Goal: Check status: Check status

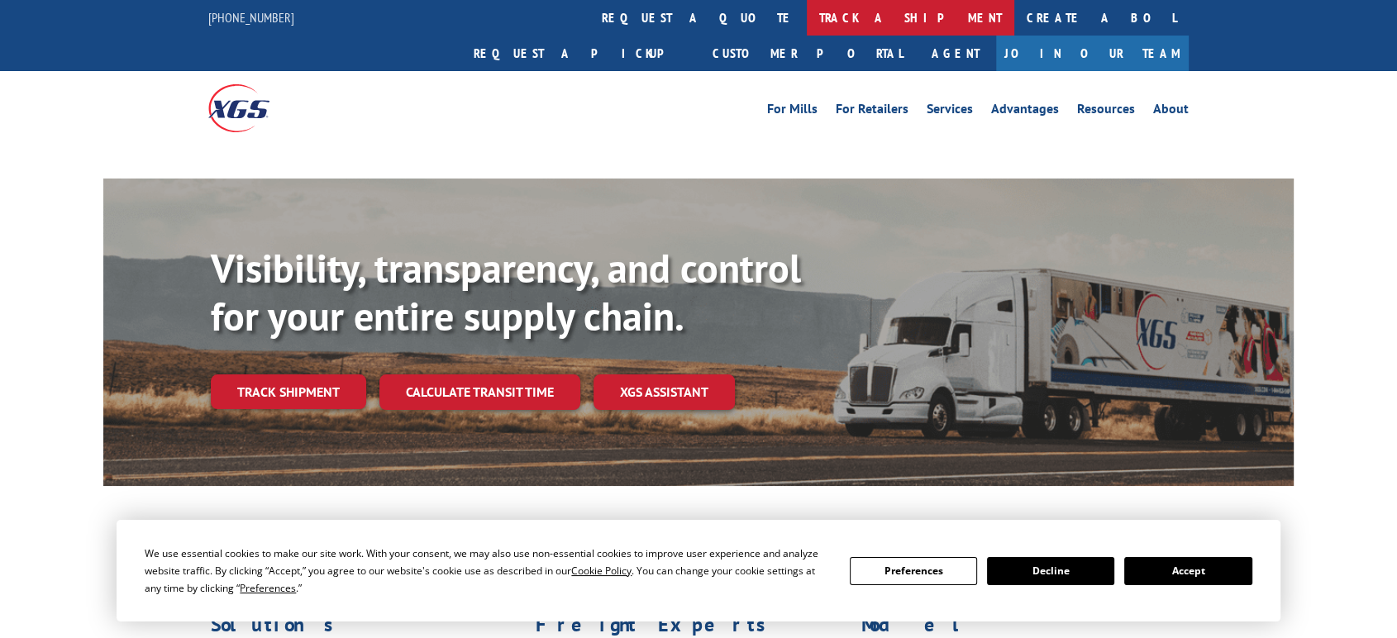
click at [807, 15] on link "track a shipment" at bounding box center [910, 18] width 207 height 36
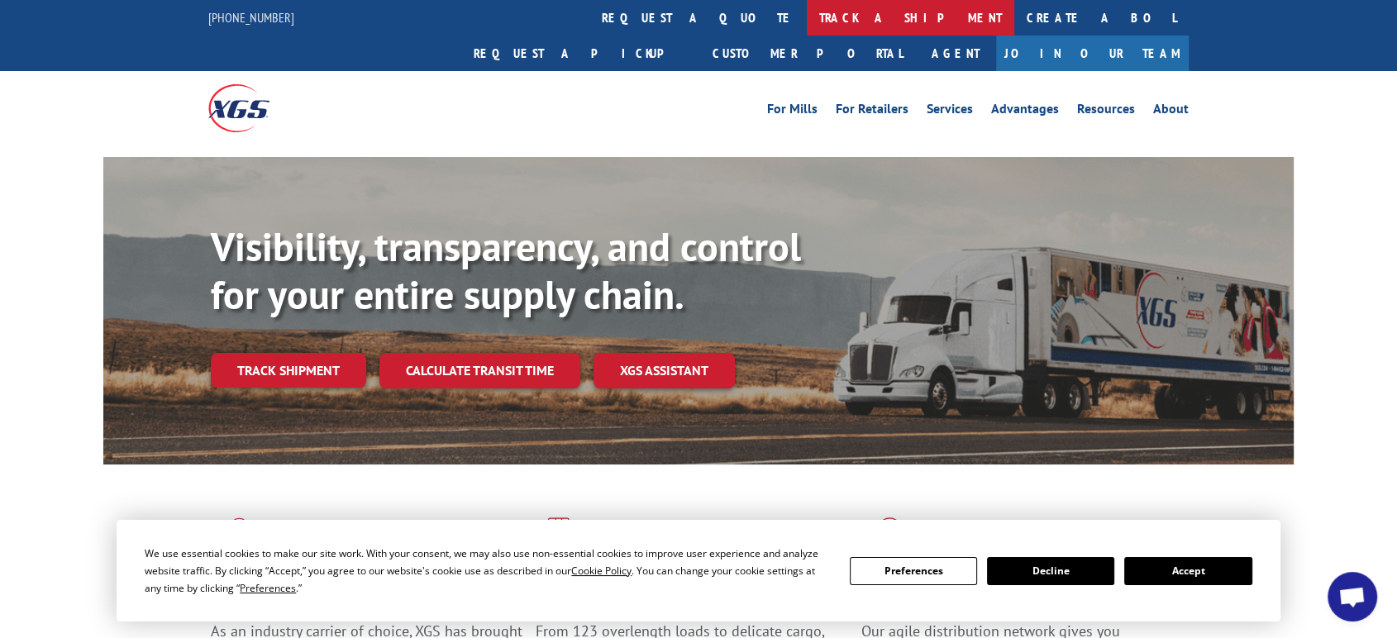
click at [807, 19] on link "track a shipment" at bounding box center [910, 18] width 207 height 36
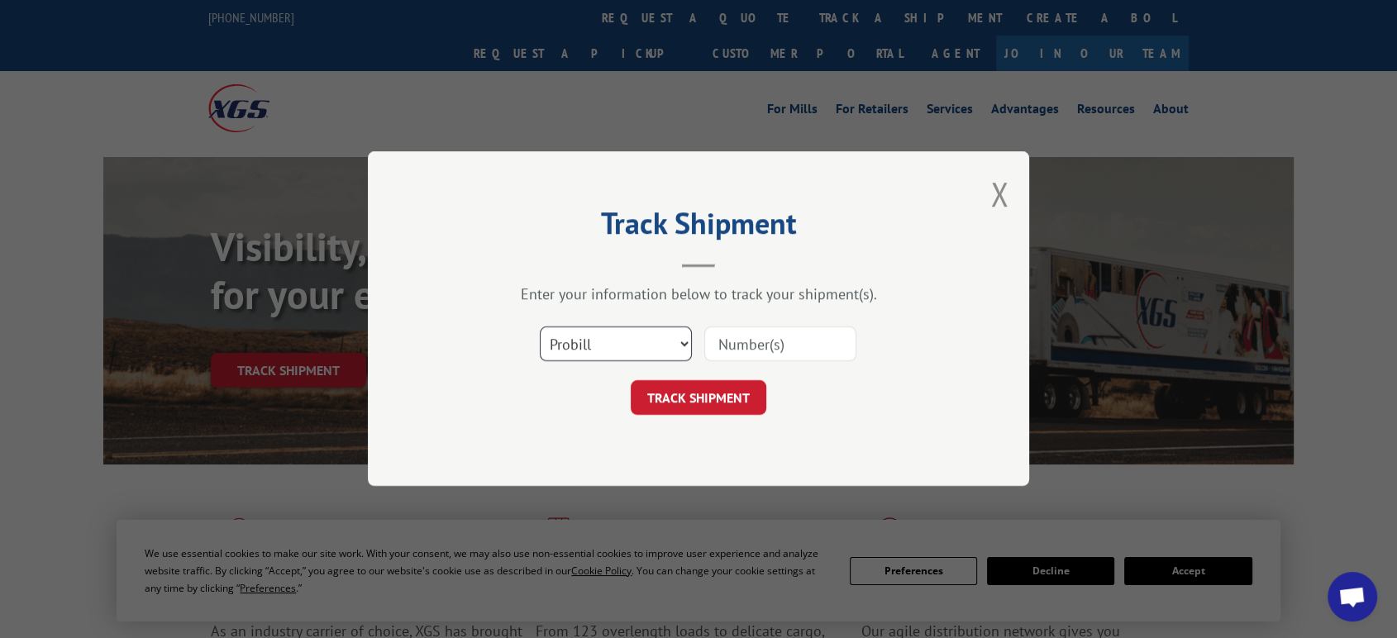
click at [620, 341] on select "Select category... Probill BOL PO" at bounding box center [616, 344] width 152 height 35
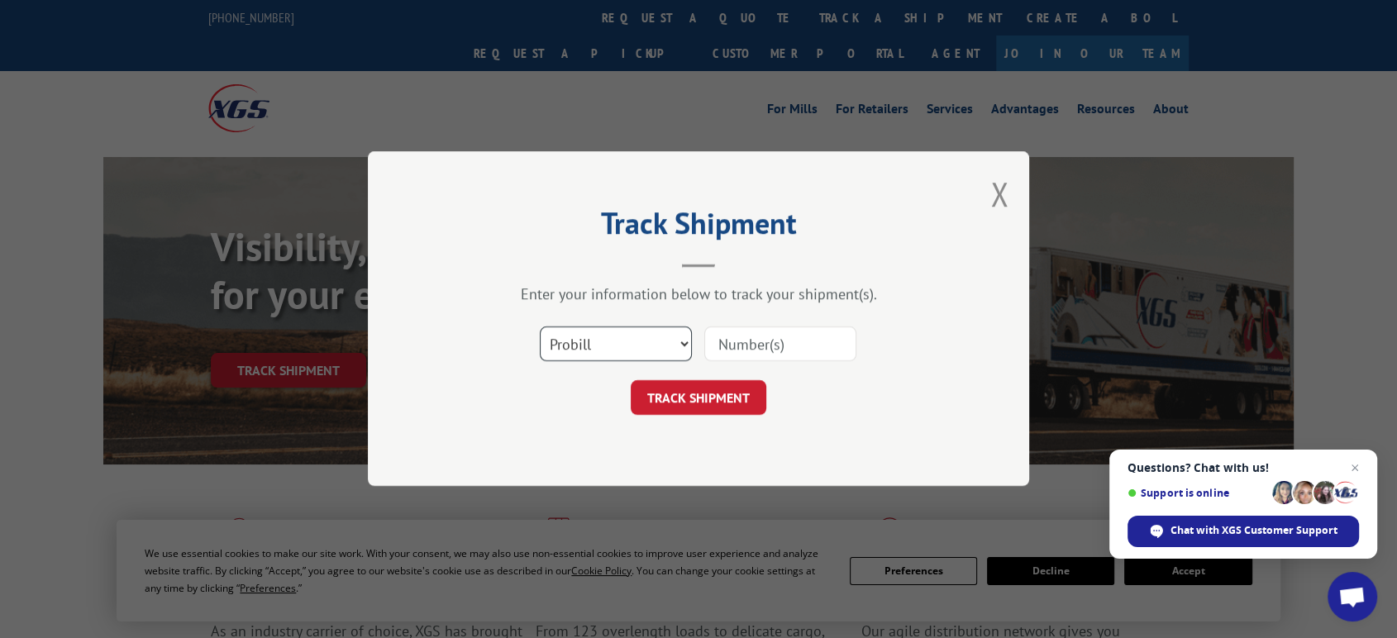
select select "po"
click at [540, 327] on select "Select category... Probill BOL PO" at bounding box center [616, 344] width 152 height 35
drag, startPoint x: 727, startPoint y: 354, endPoint x: 736, endPoint y: 350, distance: 9.7
click at [736, 350] on input at bounding box center [780, 344] width 152 height 35
type input "06523012"
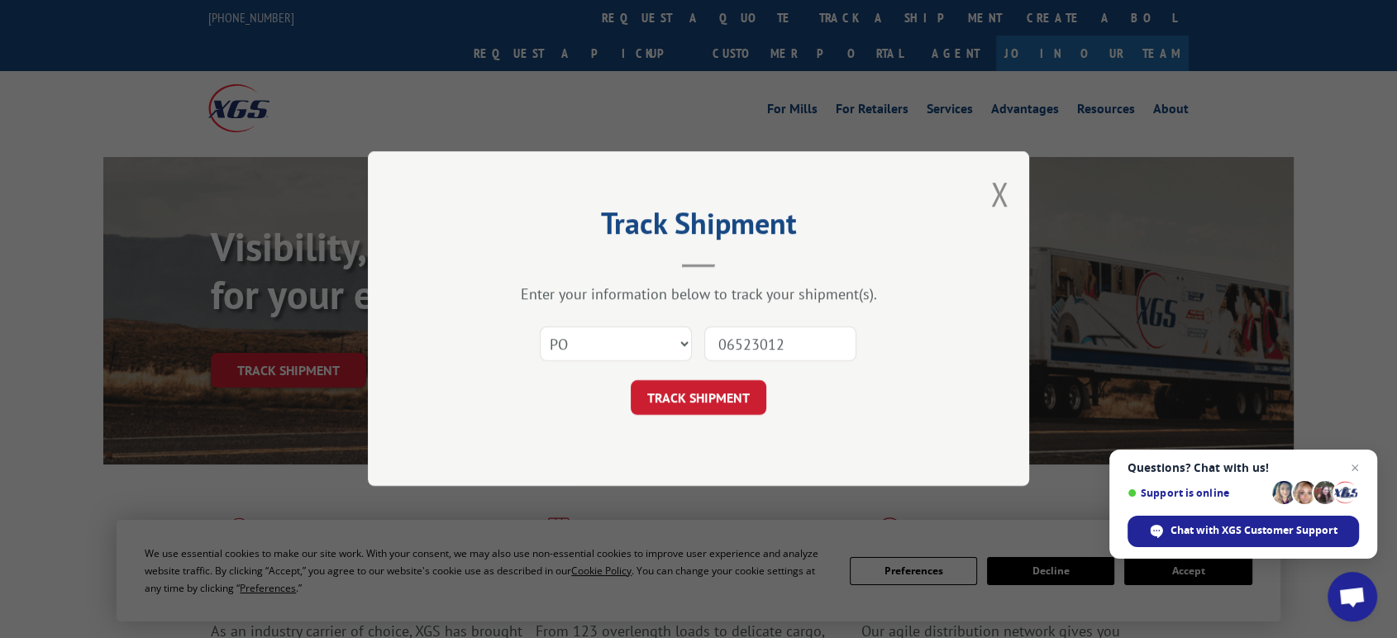
click at [631, 381] on button "TRACK SHIPMENT" at bounding box center [699, 398] width 136 height 35
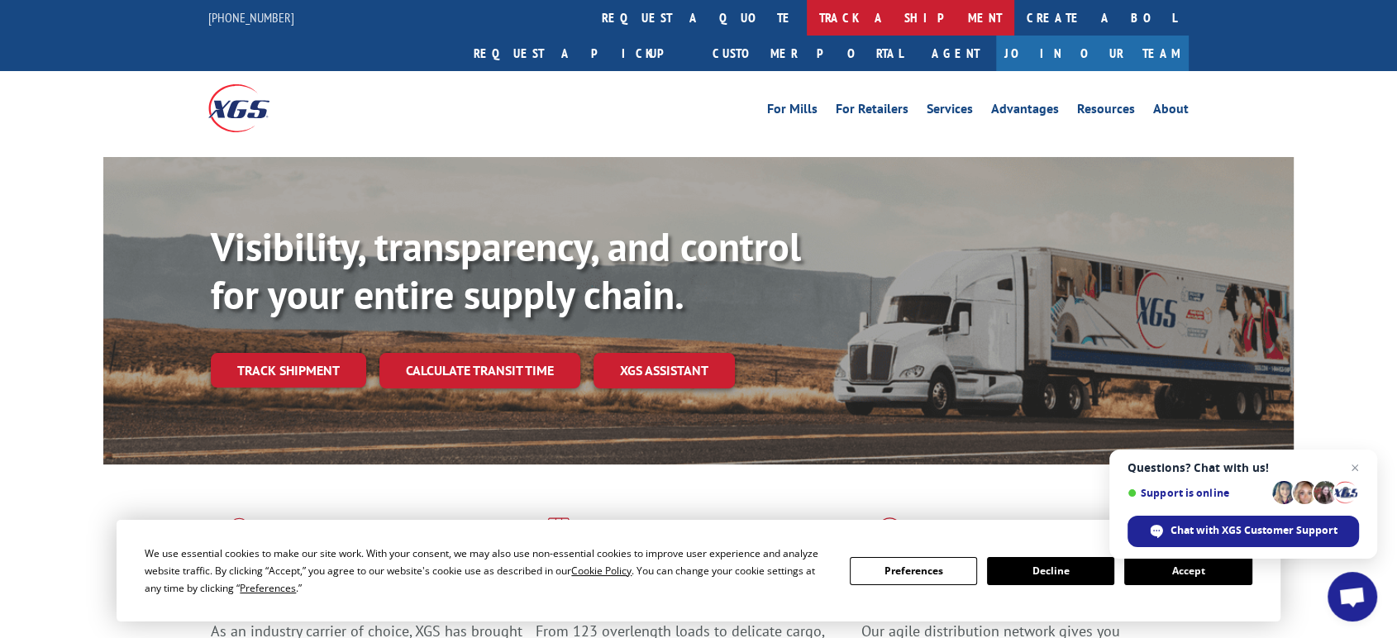
click at [807, 15] on link "track a shipment" at bounding box center [910, 18] width 207 height 36
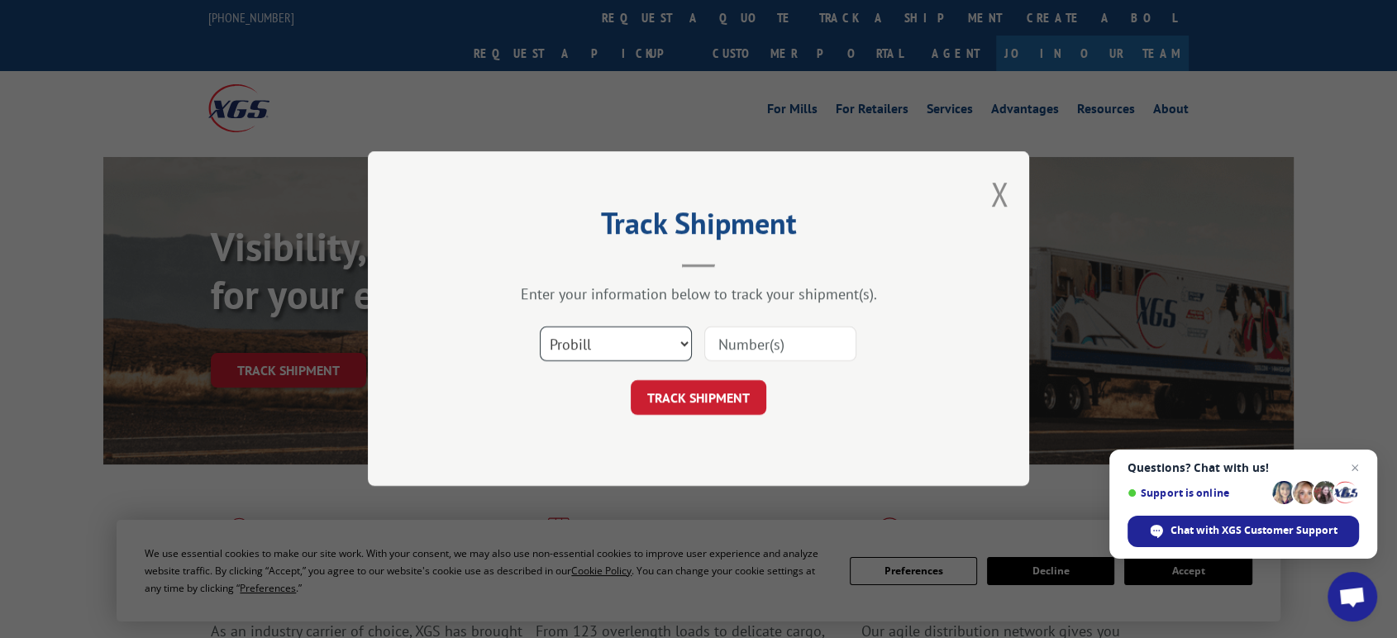
click at [612, 342] on select "Select category... Probill BOL PO" at bounding box center [616, 344] width 152 height 35
select select "po"
click at [540, 327] on select "Select category... Probill BOL PO" at bounding box center [616, 344] width 152 height 35
click at [750, 346] on input at bounding box center [780, 344] width 152 height 35
type input "06523012"
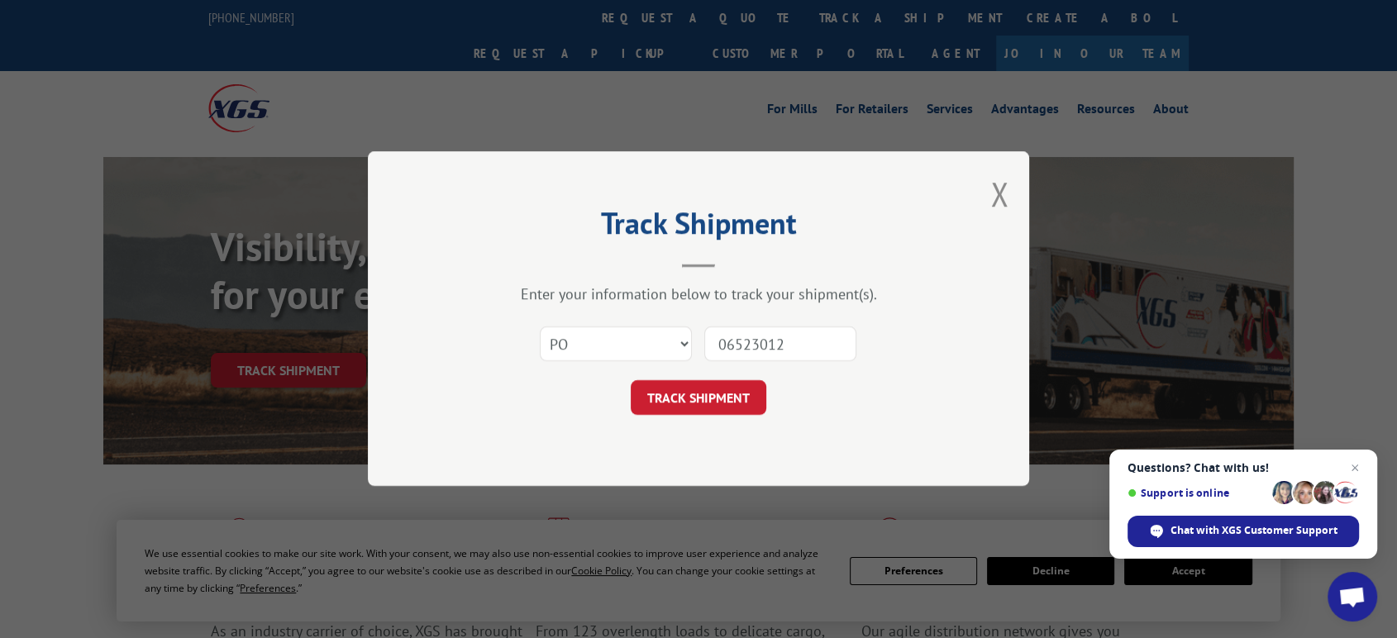
click at [631, 381] on button "TRACK SHIPMENT" at bounding box center [699, 398] width 136 height 35
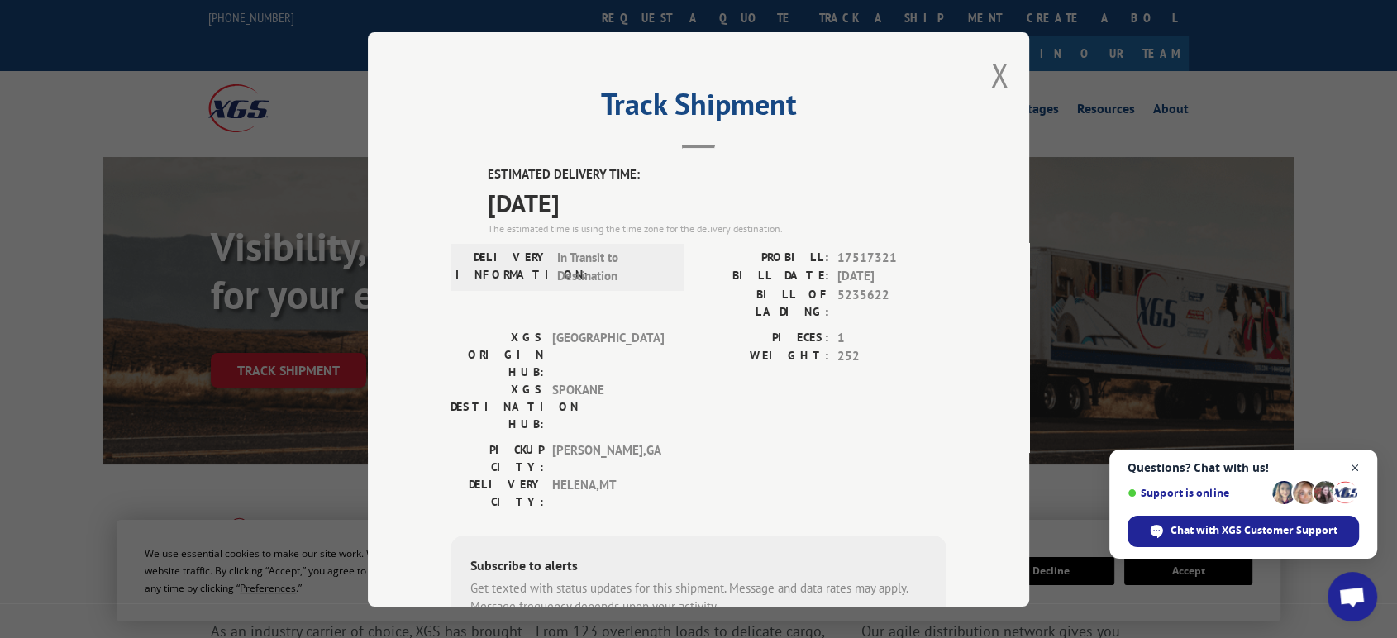
click at [1358, 466] on span "Close chat" at bounding box center [1355, 468] width 21 height 21
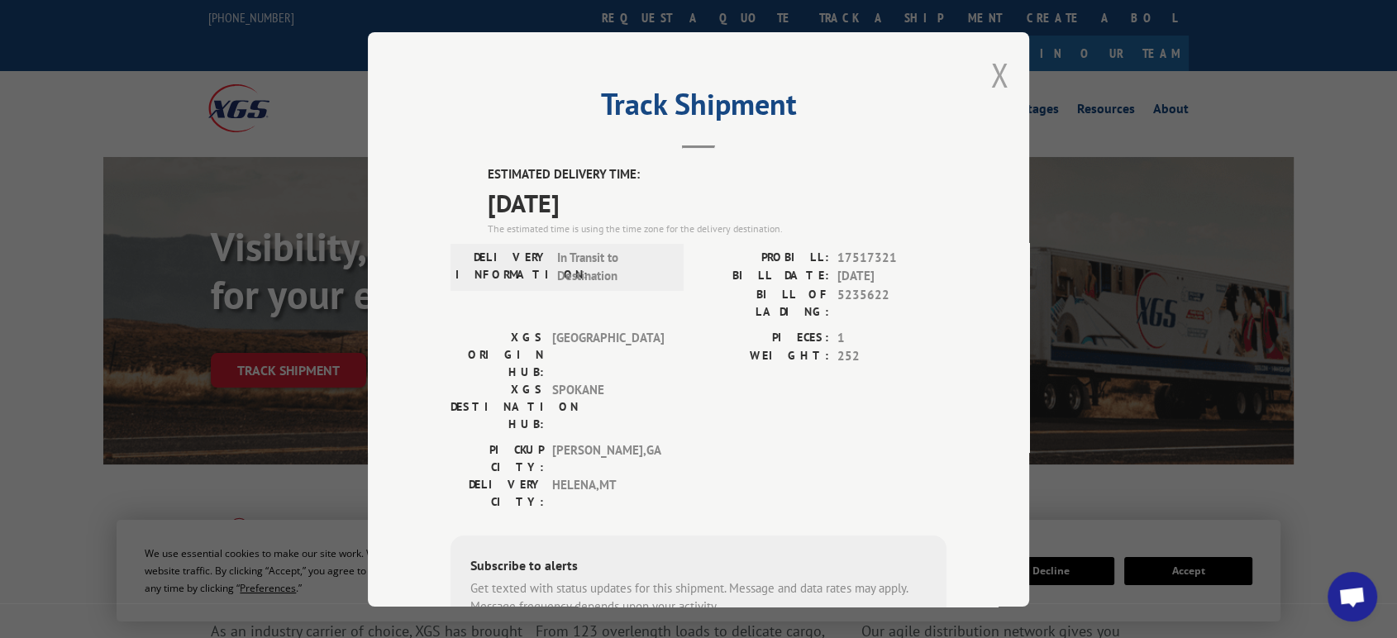
click at [990, 68] on button "Close modal" at bounding box center [999, 75] width 18 height 44
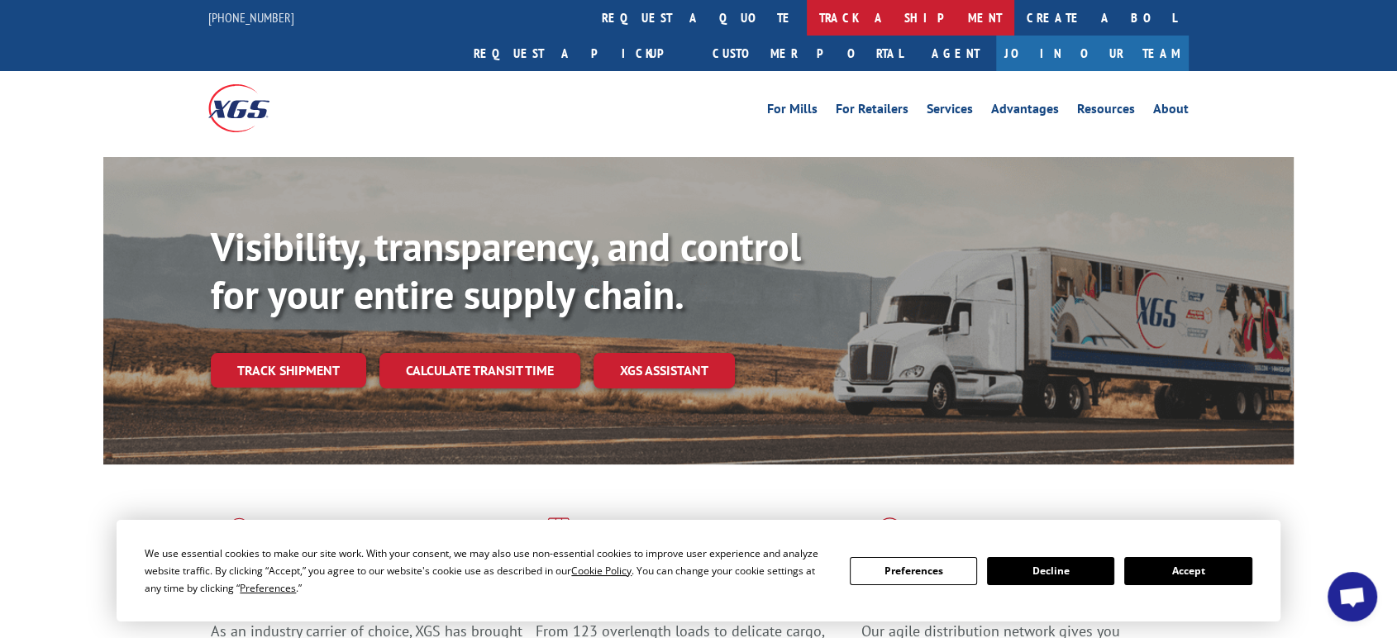
click at [807, 20] on link "track a shipment" at bounding box center [910, 18] width 207 height 36
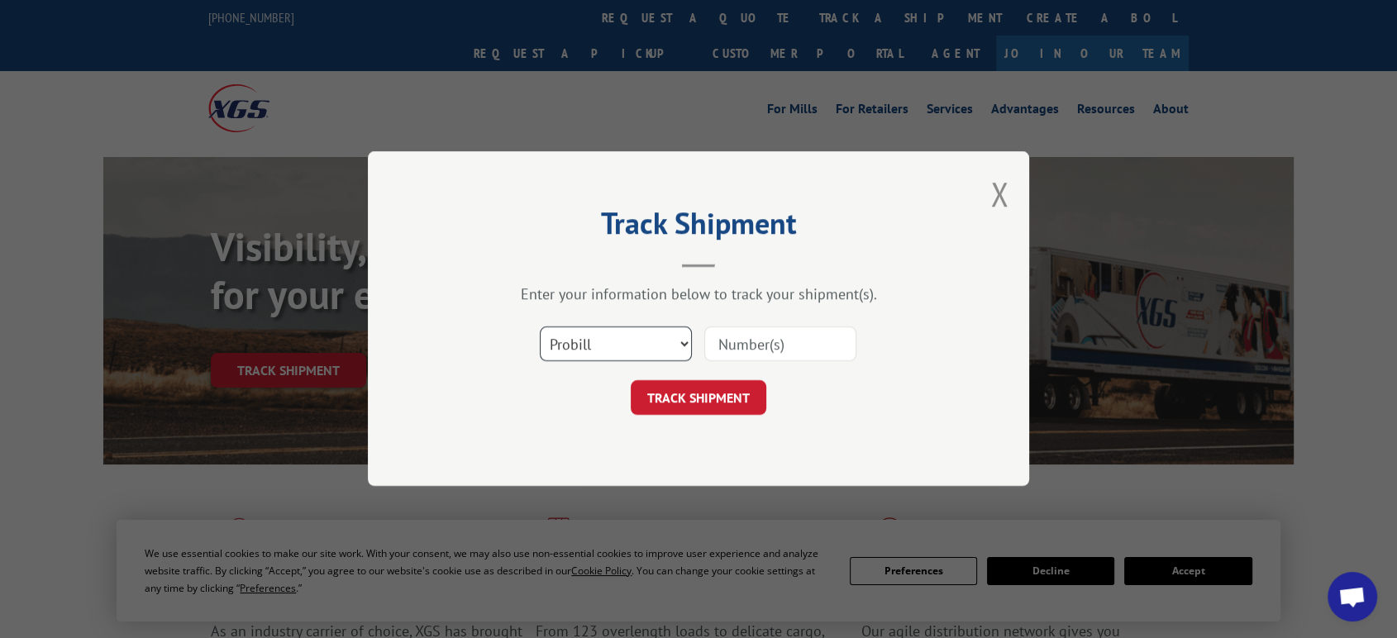
click at [598, 341] on select "Select category... Probill BOL PO" at bounding box center [616, 344] width 152 height 35
select select "bol"
click at [540, 327] on select "Select category... Probill BOL PO" at bounding box center [616, 344] width 152 height 35
click at [769, 350] on input at bounding box center [780, 344] width 152 height 35
type input "06523065"
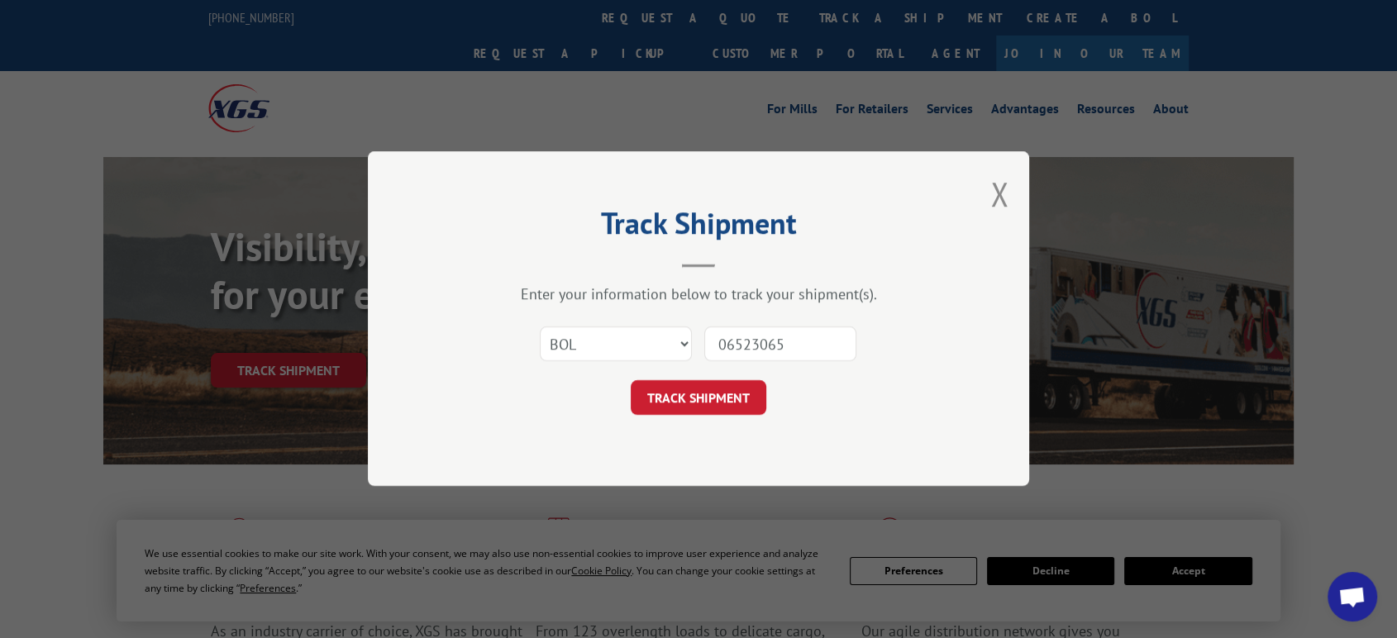
click at [631, 381] on button "TRACK SHIPMENT" at bounding box center [699, 398] width 136 height 35
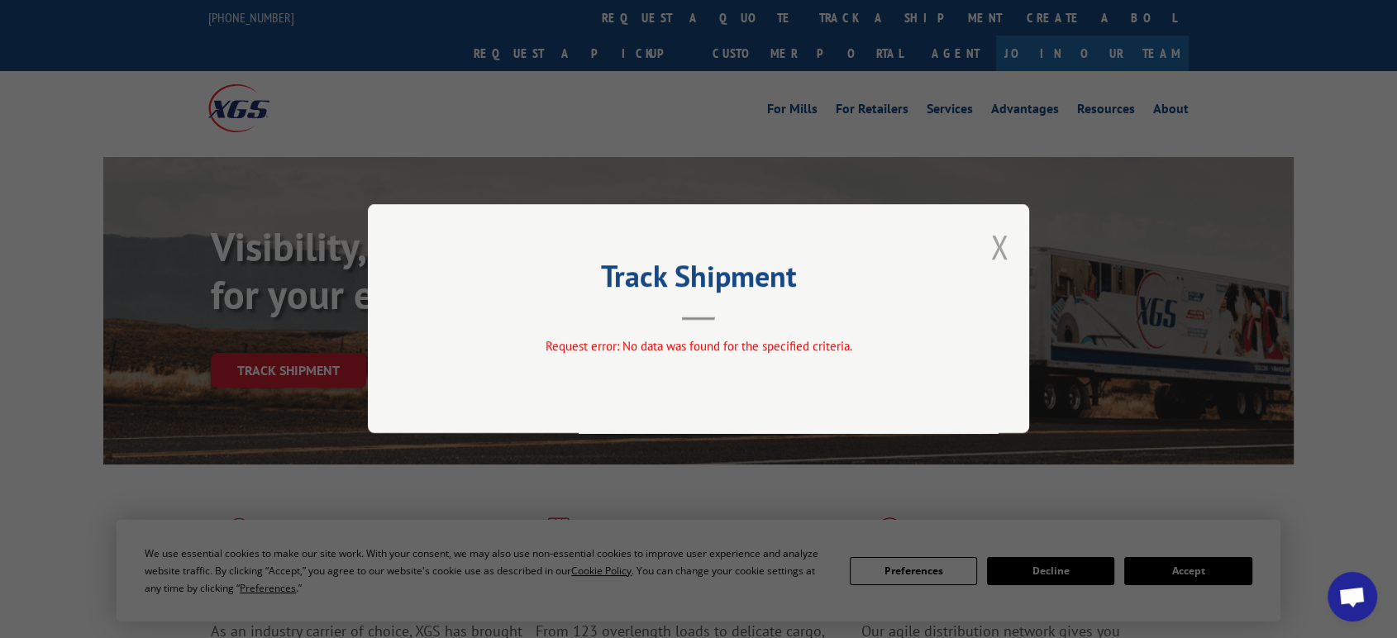
click at [999, 247] on button "Close modal" at bounding box center [999, 247] width 18 height 44
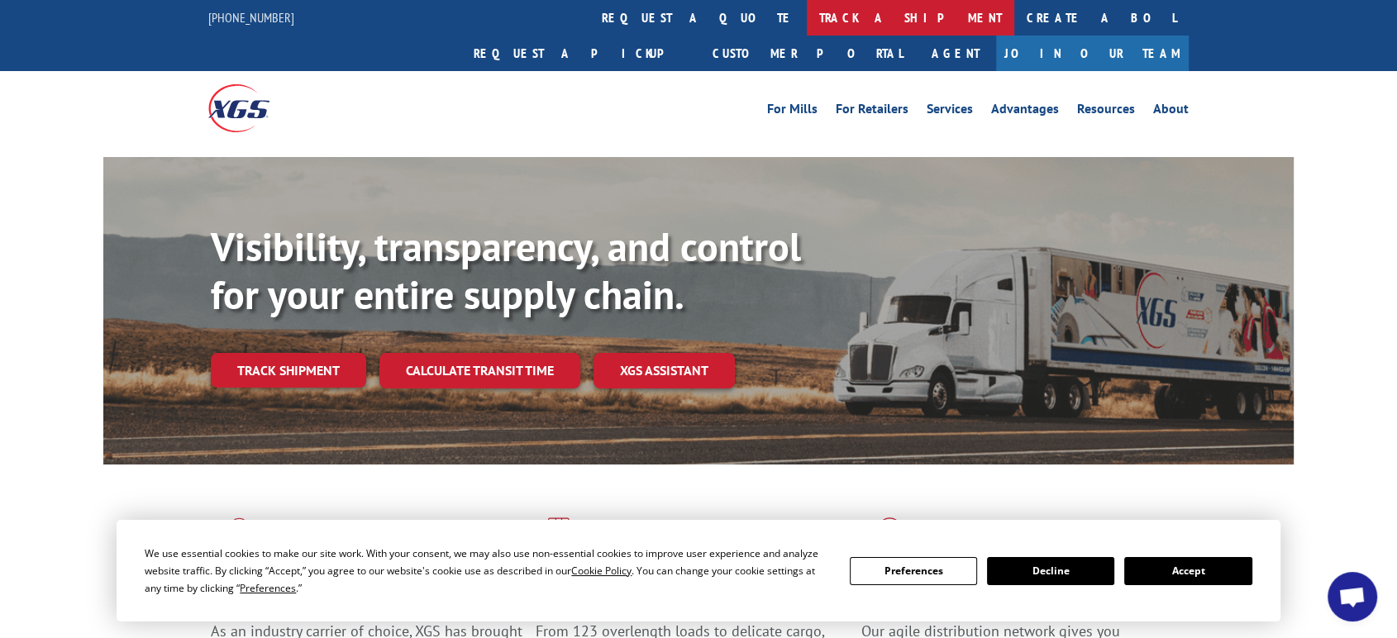
click at [807, 14] on link "track a shipment" at bounding box center [910, 18] width 207 height 36
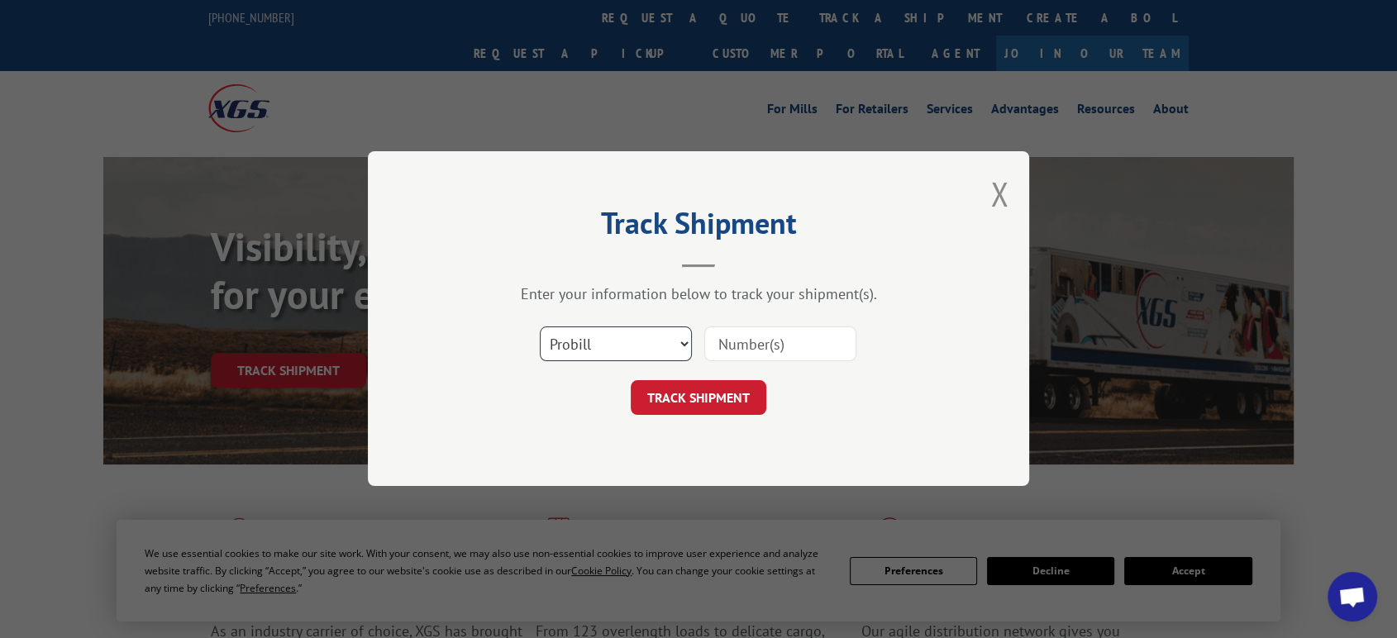
click at [631, 342] on select "Select category... Probill BOL PO" at bounding box center [616, 344] width 152 height 35
select select "po"
click at [540, 327] on select "Select category... Probill BOL PO" at bounding box center [616, 344] width 152 height 35
drag, startPoint x: 741, startPoint y: 353, endPoint x: 1409, endPoint y: 250, distance: 676.5
click at [1033, 350] on div "Track Shipment Enter your information below to track your shipment(s). Select c…" at bounding box center [698, 319] width 1397 height 638
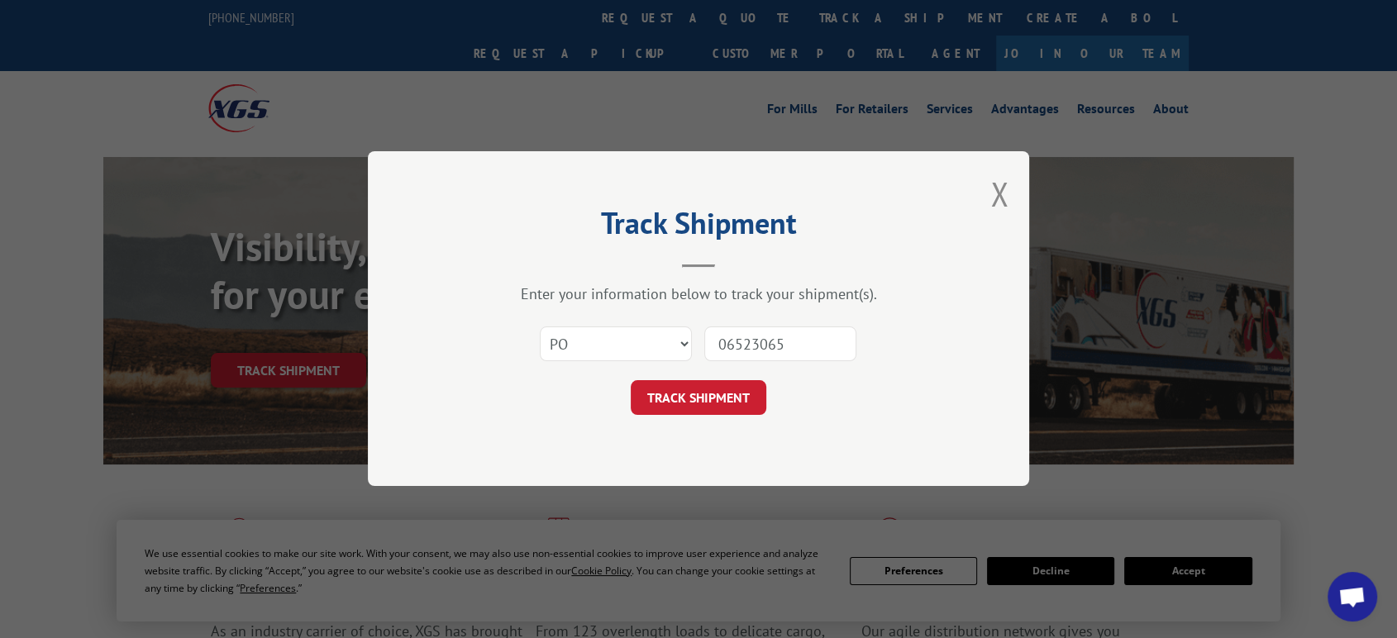
type input "06523065"
click at [631, 381] on button "TRACK SHIPMENT" at bounding box center [699, 398] width 136 height 35
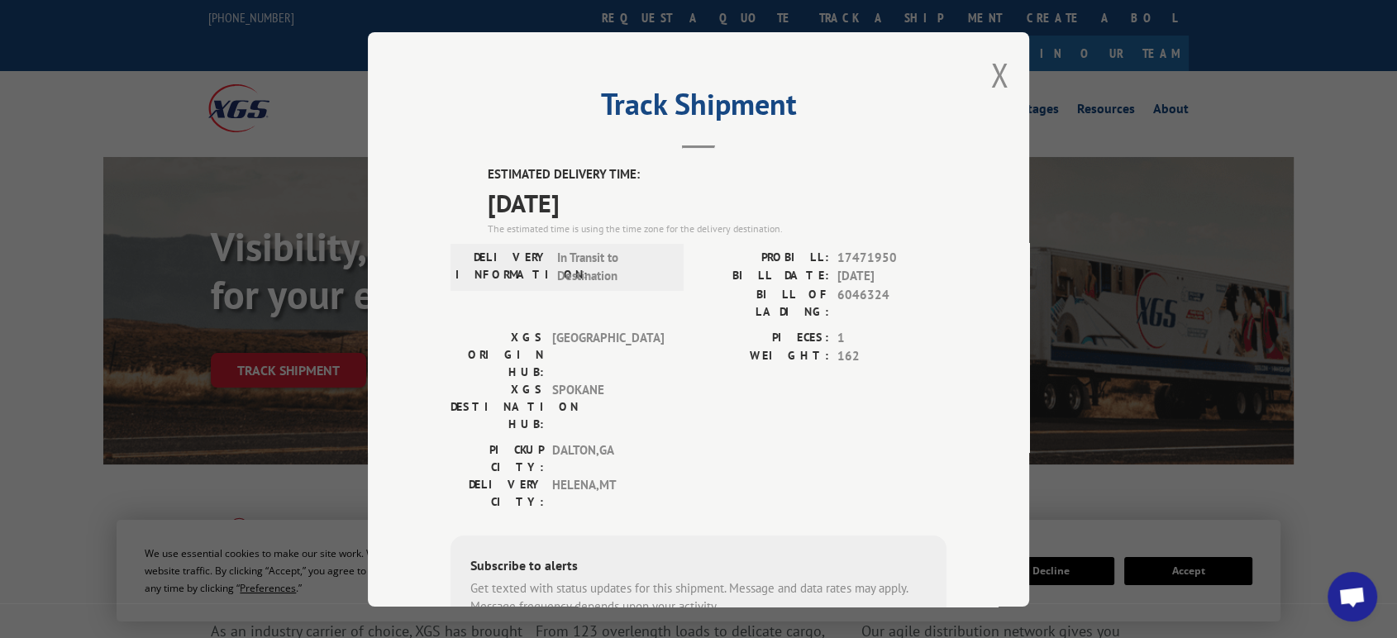
click at [982, 77] on div "Track Shipment ESTIMATED DELIVERY TIME: 09/23/2025 The estimated time is using …" at bounding box center [698, 319] width 661 height 574
click at [992, 73] on button "Close modal" at bounding box center [999, 75] width 18 height 44
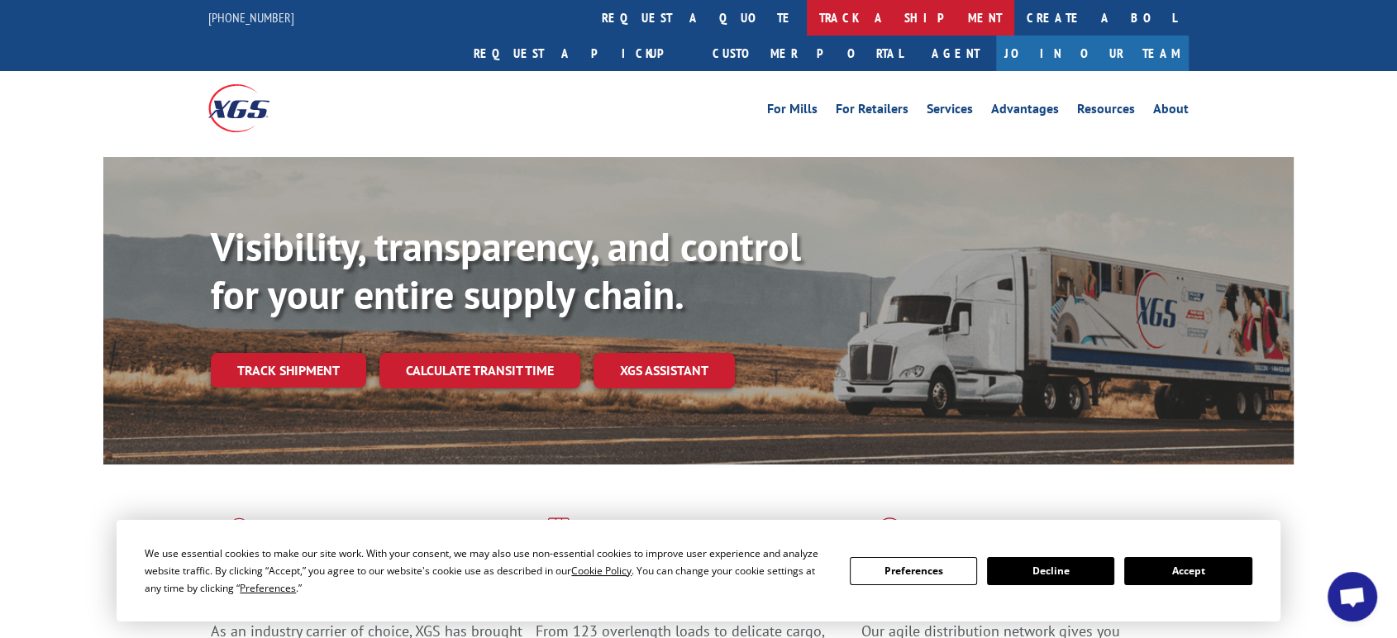
click at [807, 12] on link "track a shipment" at bounding box center [910, 18] width 207 height 36
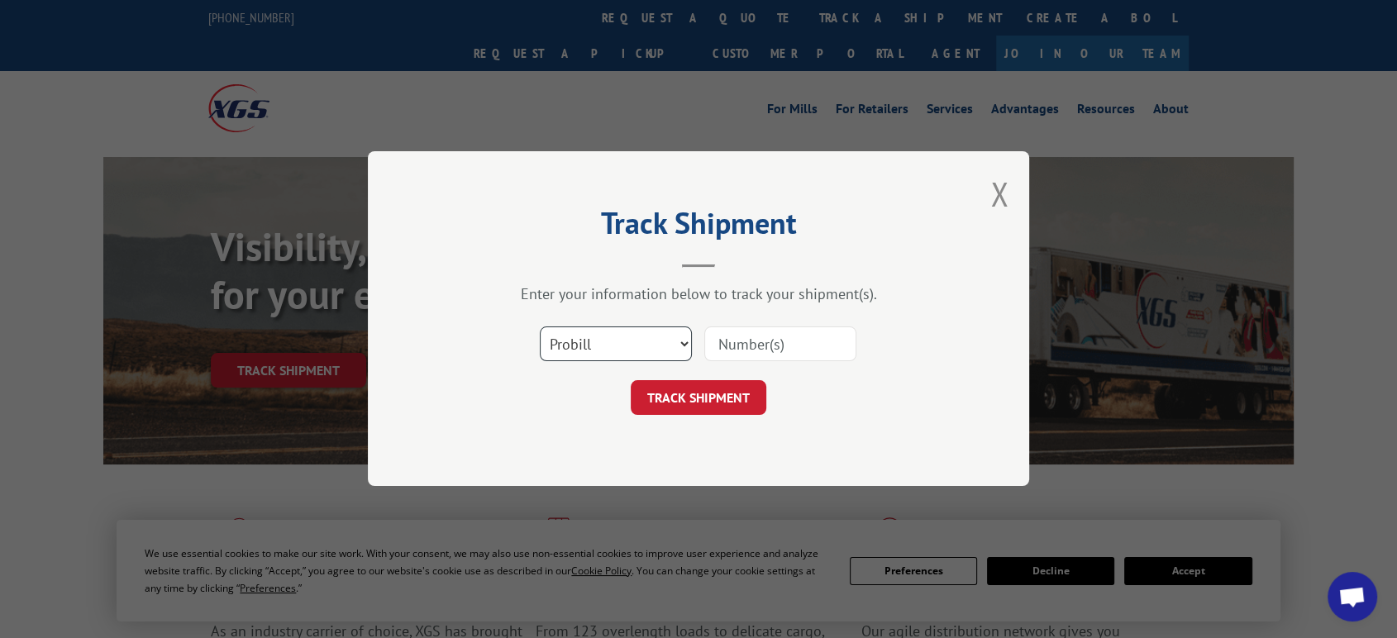
click at [627, 340] on select "Select category... Probill BOL PO" at bounding box center [616, 344] width 152 height 35
select select "po"
click at [540, 327] on select "Select category... Probill BOL PO" at bounding box center [616, 344] width 152 height 35
drag, startPoint x: 741, startPoint y: 354, endPoint x: 785, endPoint y: 344, distance: 44.9
click at [753, 353] on input at bounding box center [780, 344] width 152 height 35
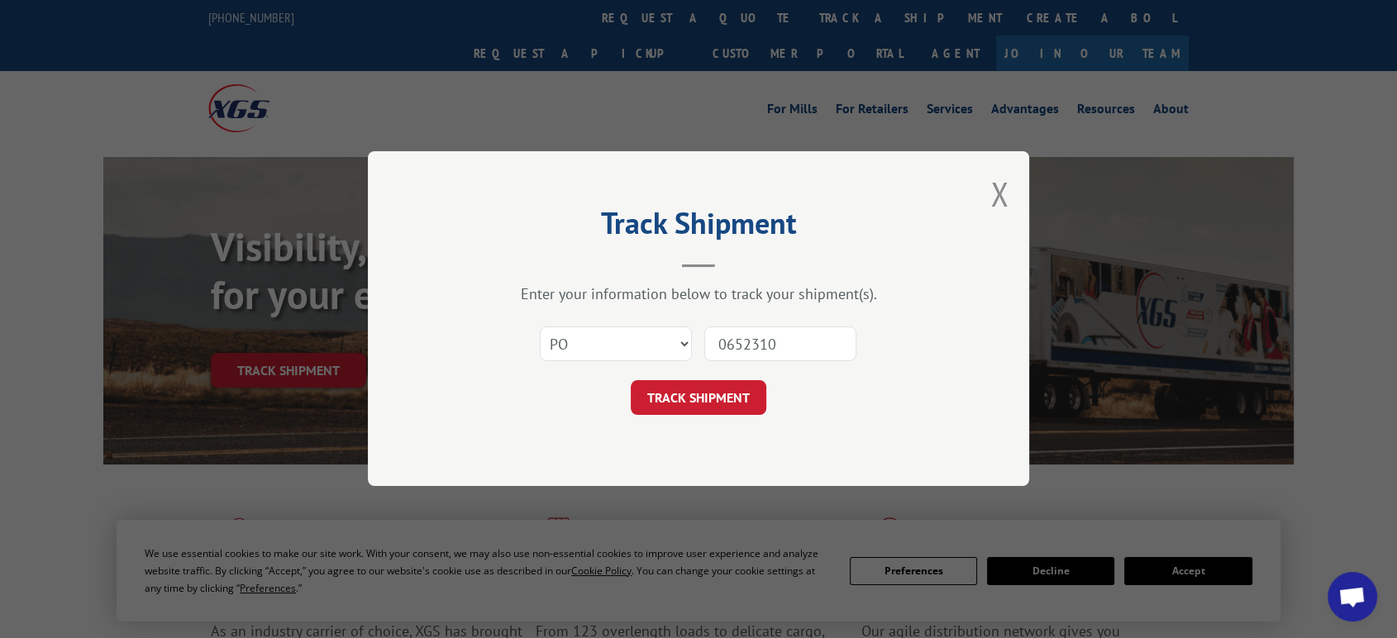
type input "06523107"
click button "TRACK SHIPMENT" at bounding box center [699, 398] width 136 height 35
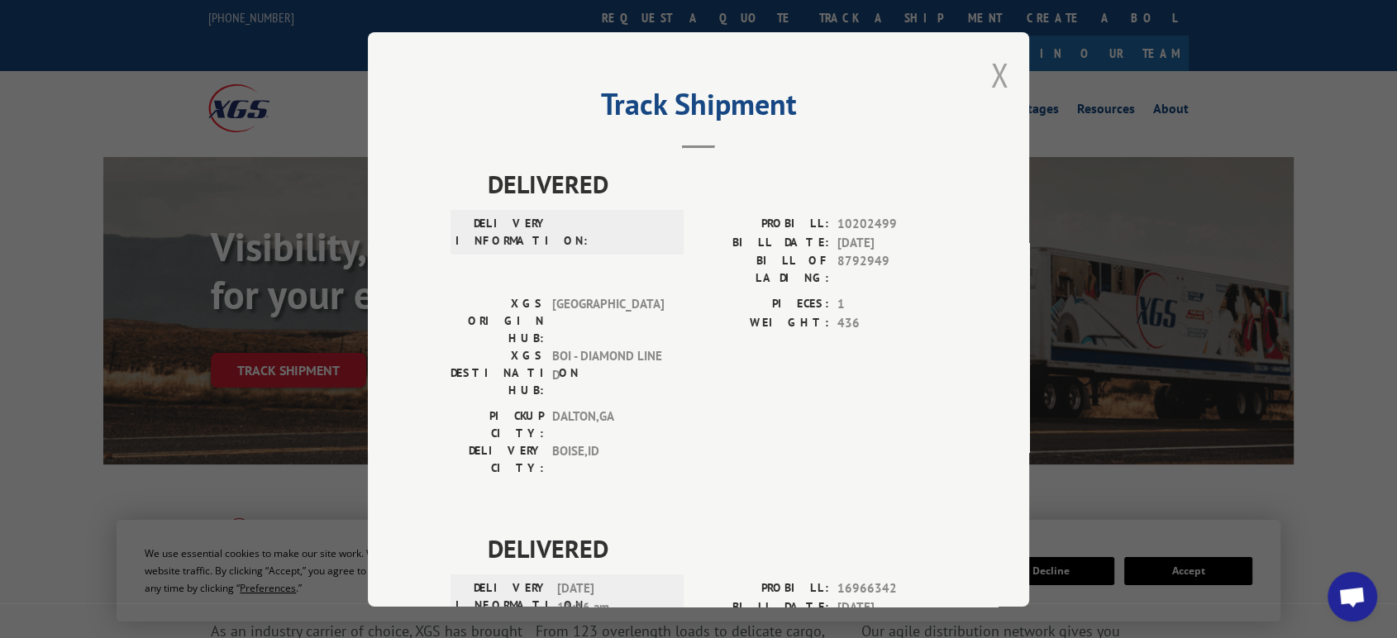
click at [990, 72] on button "Close modal" at bounding box center [999, 75] width 18 height 44
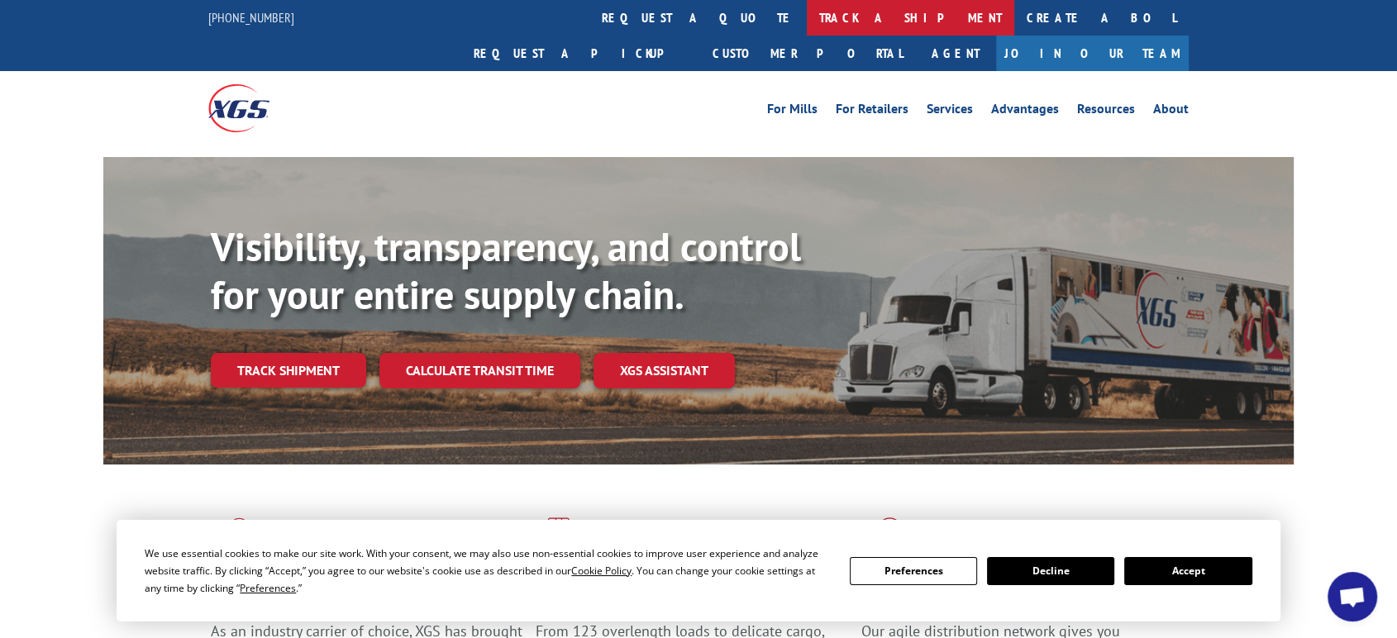
click at [807, 13] on link "track a shipment" at bounding box center [910, 18] width 207 height 36
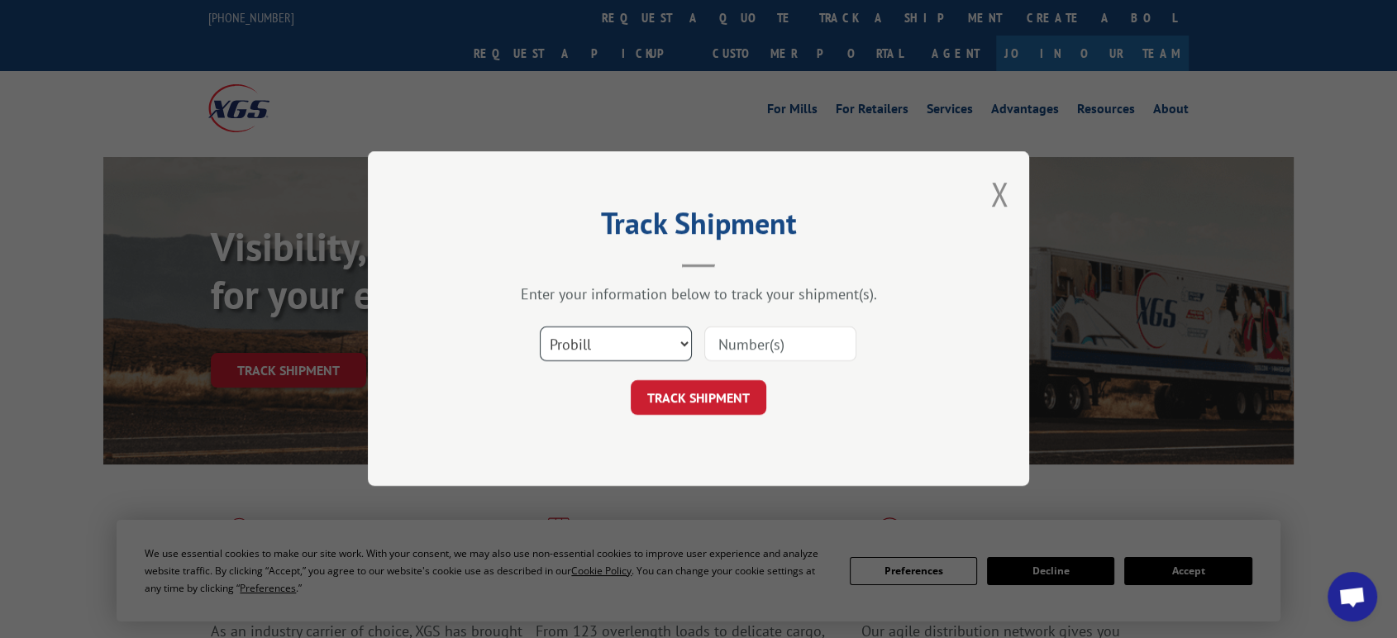
click at [629, 349] on select "Select category... Probill BOL PO" at bounding box center [616, 344] width 152 height 35
select select "bol"
click at [540, 327] on select "Select category... Probill BOL PO" at bounding box center [616, 344] width 152 height 35
drag, startPoint x: 774, startPoint y: 346, endPoint x: 1124, endPoint y: 258, distance: 361.5
click at [798, 344] on input at bounding box center [780, 344] width 152 height 35
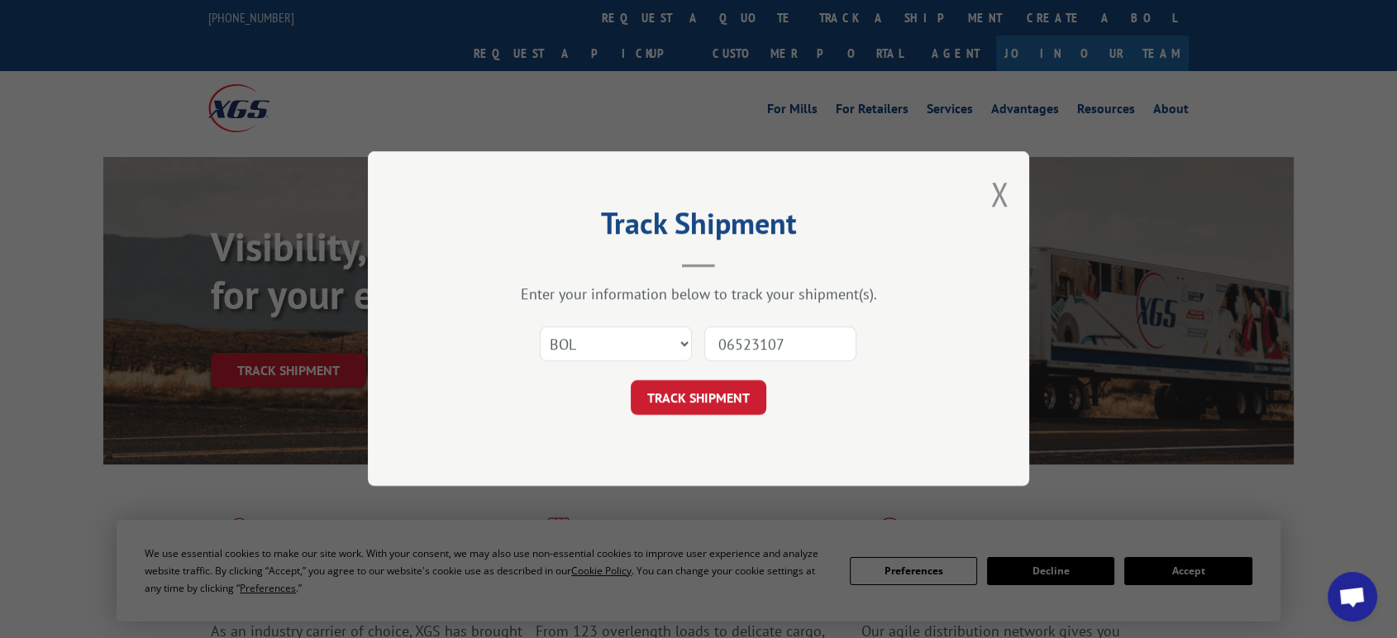
type input "06523107"
click at [631, 381] on button "TRACK SHIPMENT" at bounding box center [699, 398] width 136 height 35
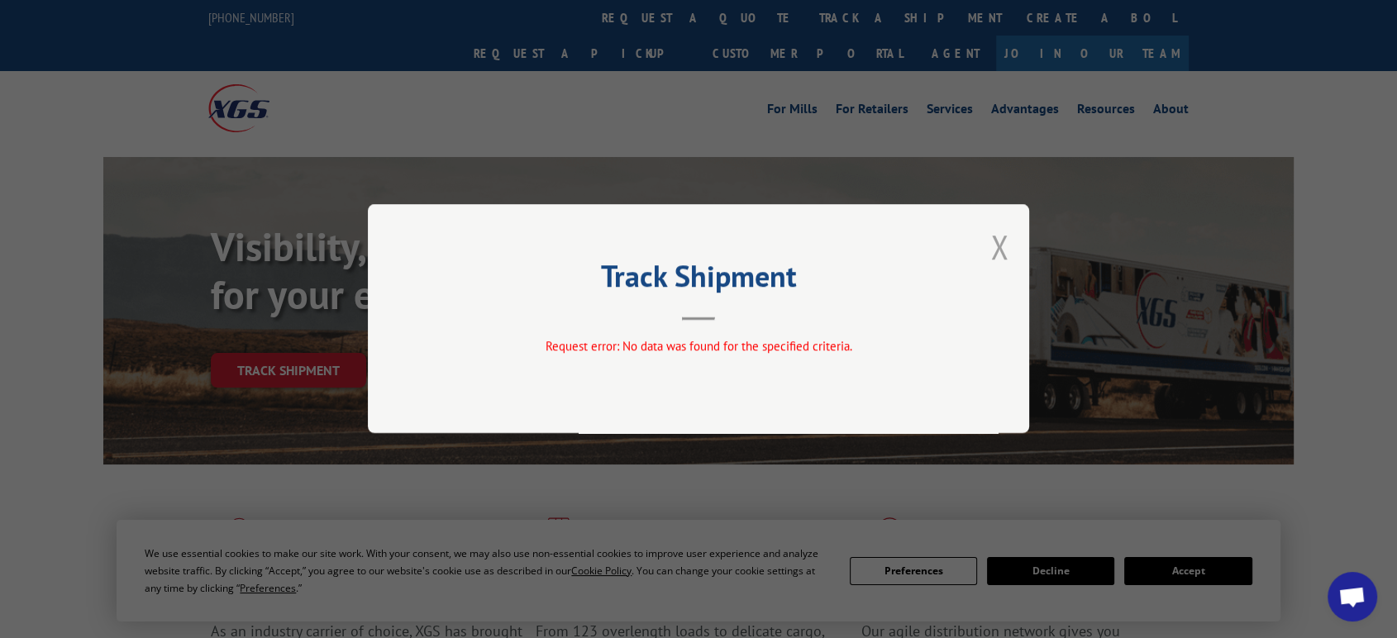
click at [994, 244] on button "Close modal" at bounding box center [999, 247] width 18 height 44
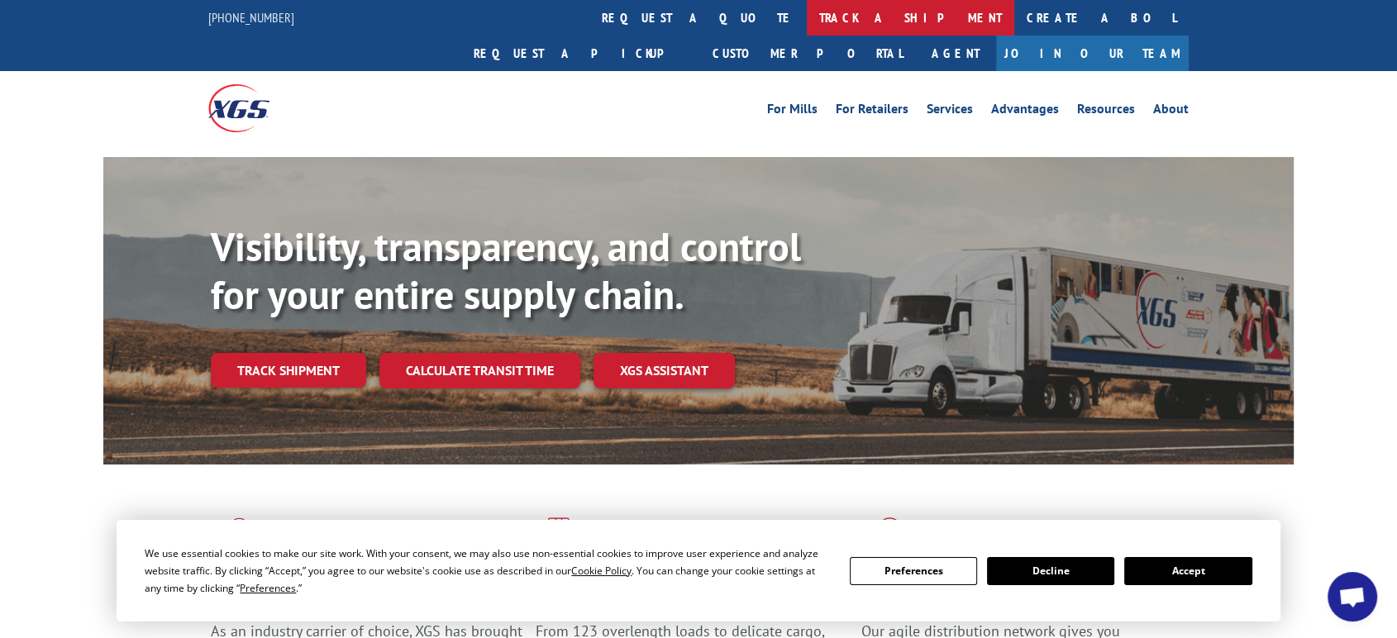
click at [807, 18] on link "track a shipment" at bounding box center [910, 18] width 207 height 36
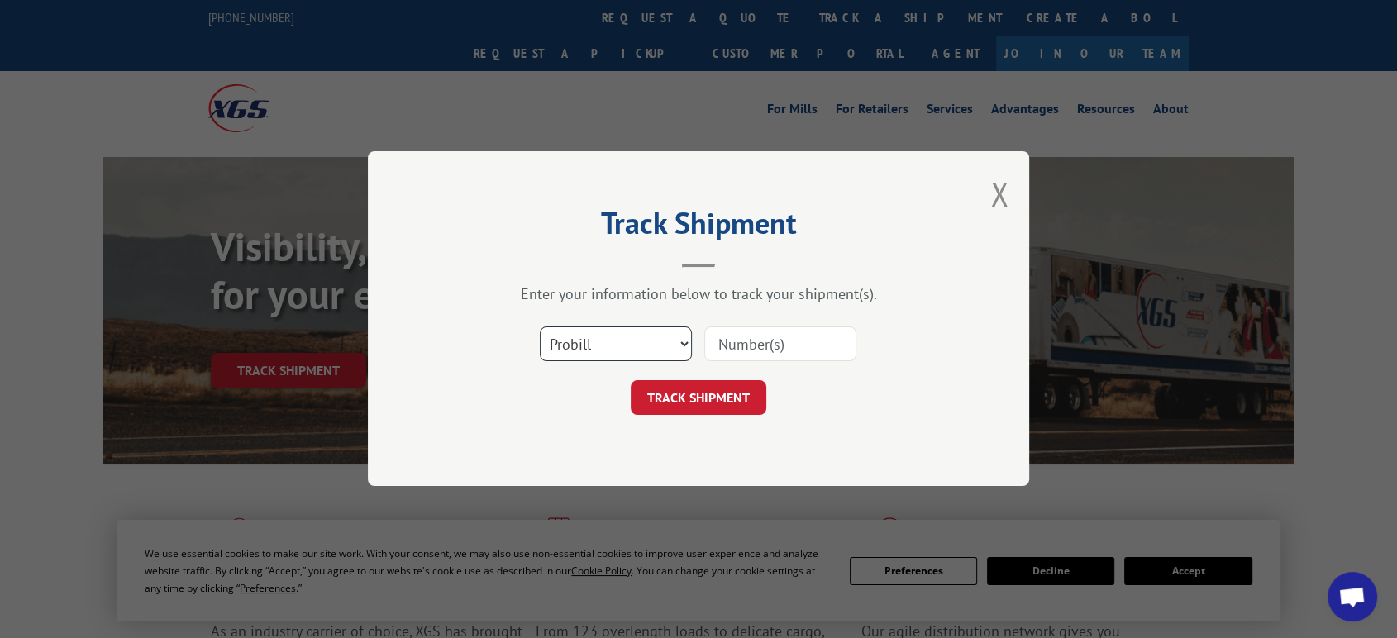
click at [622, 337] on select "Select category... Probill BOL PO" at bounding box center [616, 344] width 152 height 35
select select "po"
click at [540, 327] on select "Select category... Probill BOL PO" at bounding box center [616, 344] width 152 height 35
drag, startPoint x: 762, startPoint y: 353, endPoint x: 865, endPoint y: 336, distance: 104.8
click at [765, 352] on input at bounding box center [780, 344] width 152 height 35
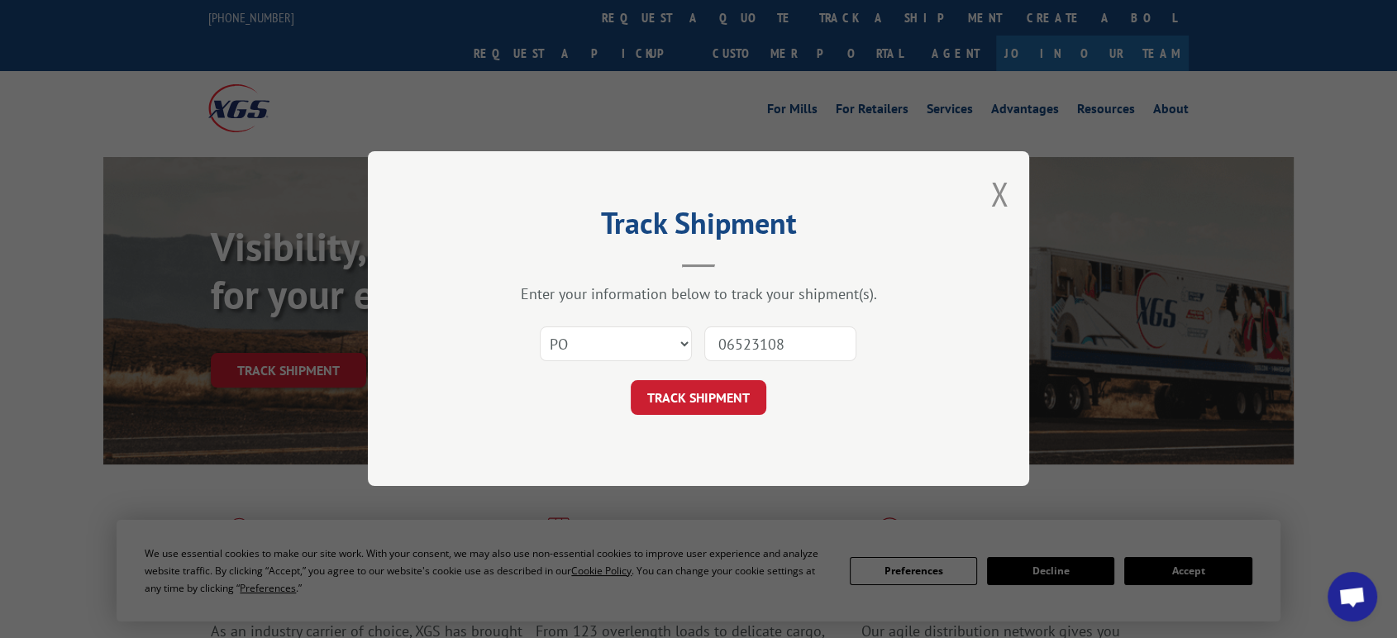
type input "06523108"
click at [631, 381] on button "TRACK SHIPMENT" at bounding box center [699, 398] width 136 height 35
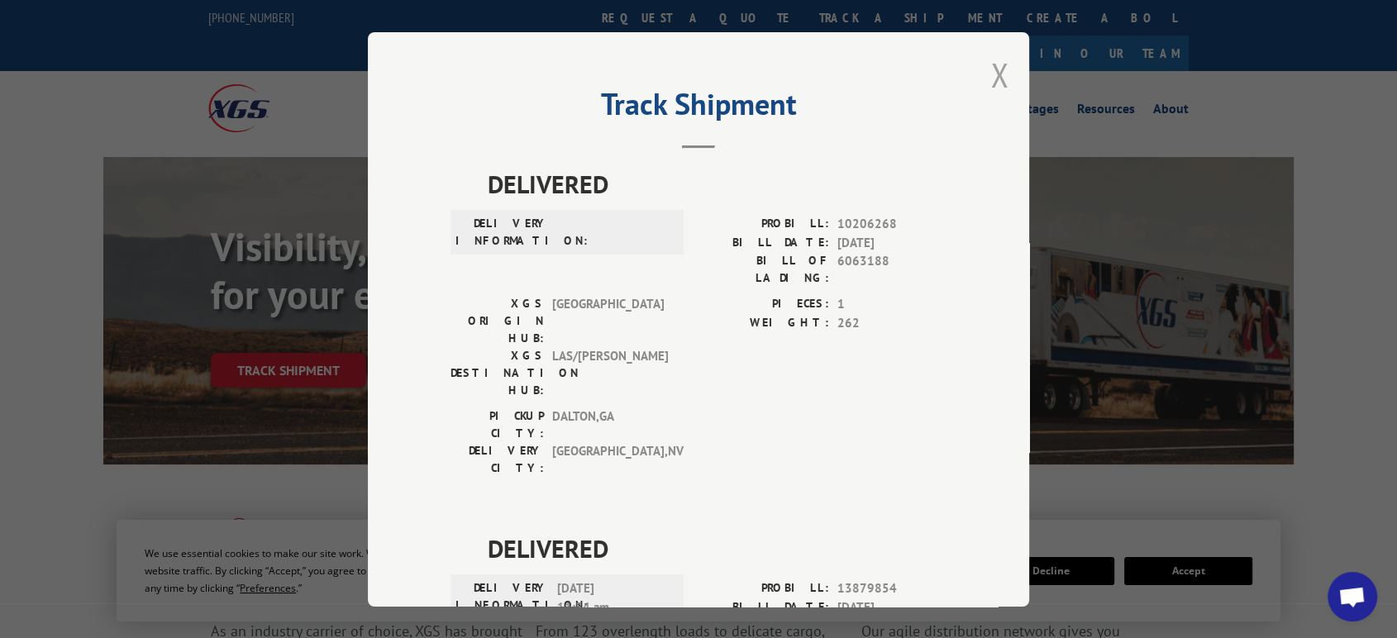
click at [994, 71] on button "Close modal" at bounding box center [999, 75] width 18 height 44
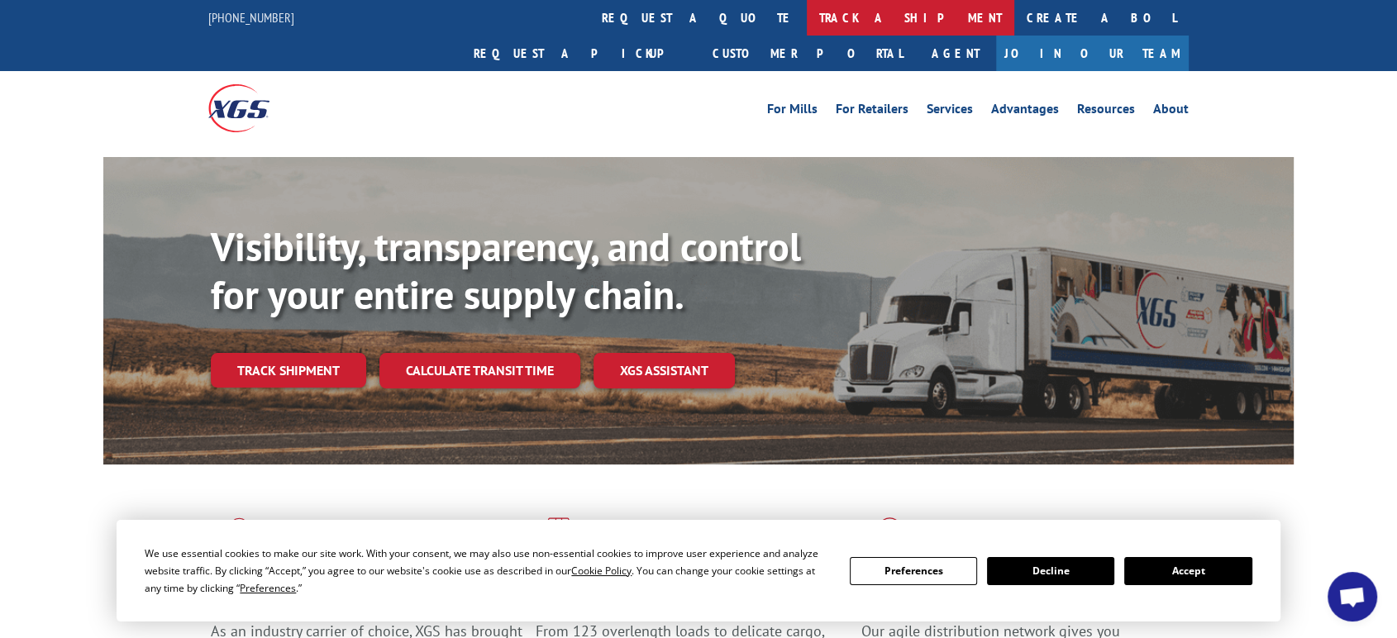
click at [807, 21] on link "track a shipment" at bounding box center [910, 18] width 207 height 36
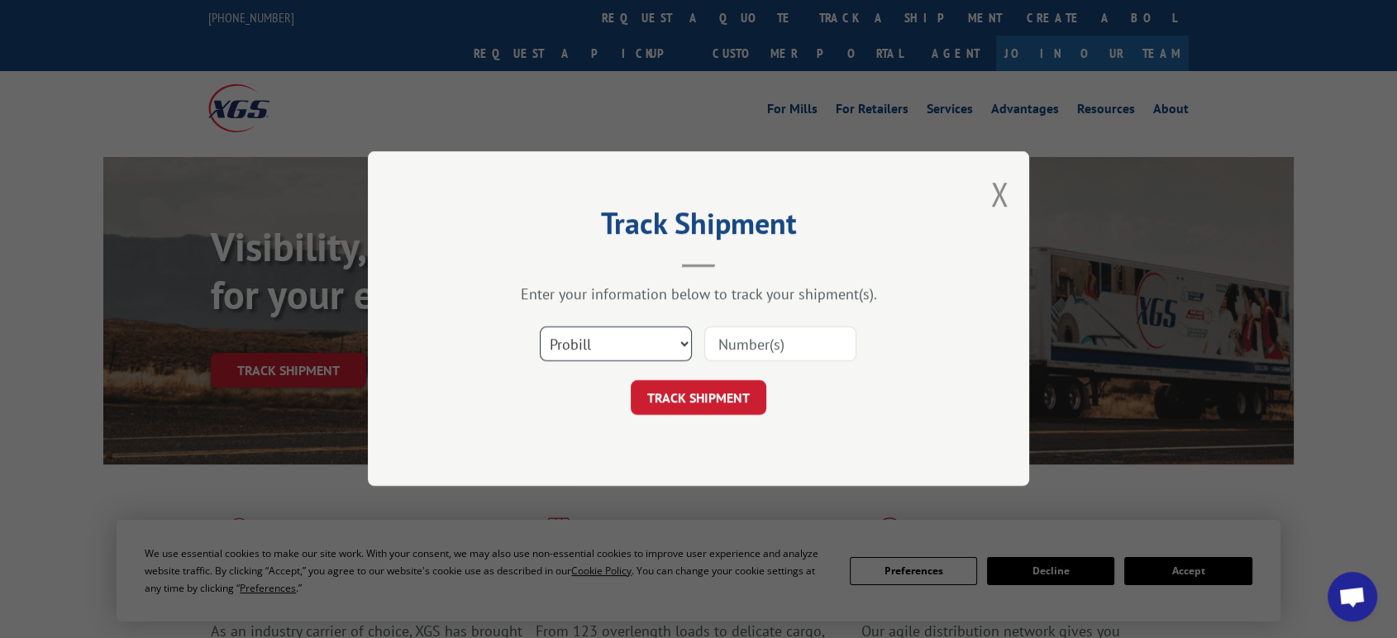
click at [579, 342] on select "Select category... Probill BOL PO" at bounding box center [616, 344] width 152 height 35
select select "po"
click at [540, 327] on select "Select category... Probill BOL PO" at bounding box center [616, 344] width 152 height 35
click at [761, 343] on input at bounding box center [780, 344] width 152 height 35
type input "06523080"
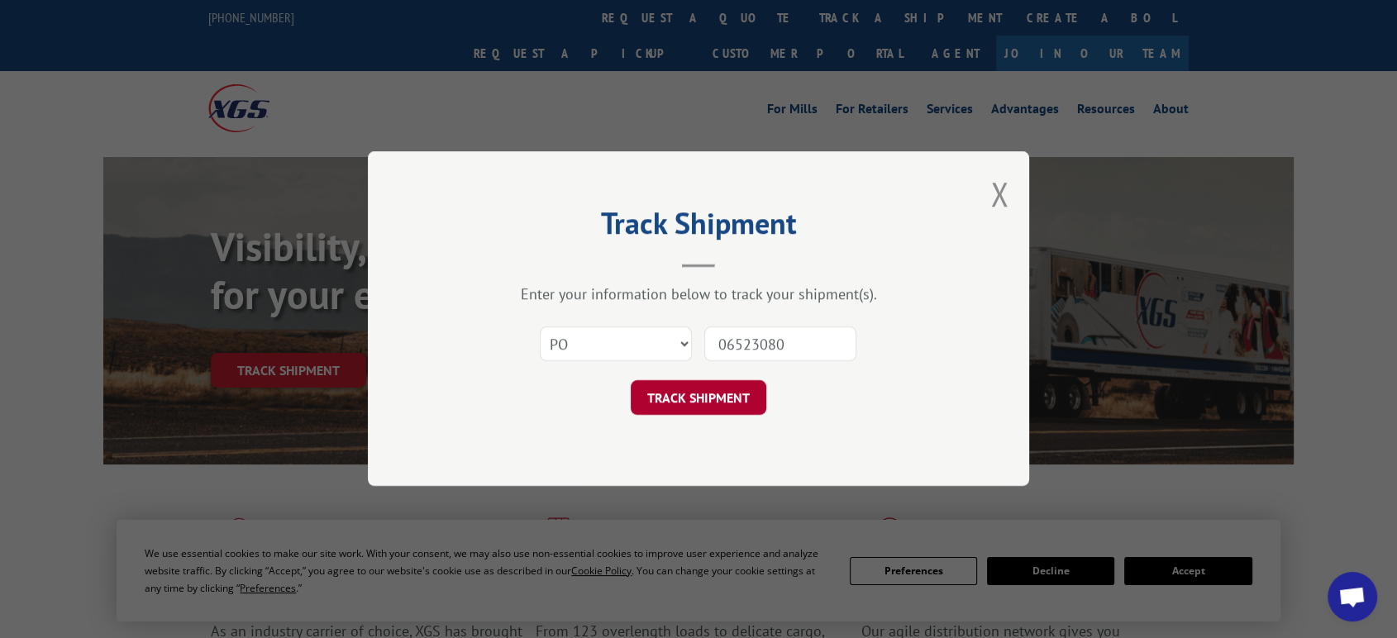
click at [653, 398] on button "TRACK SHIPMENT" at bounding box center [699, 398] width 136 height 35
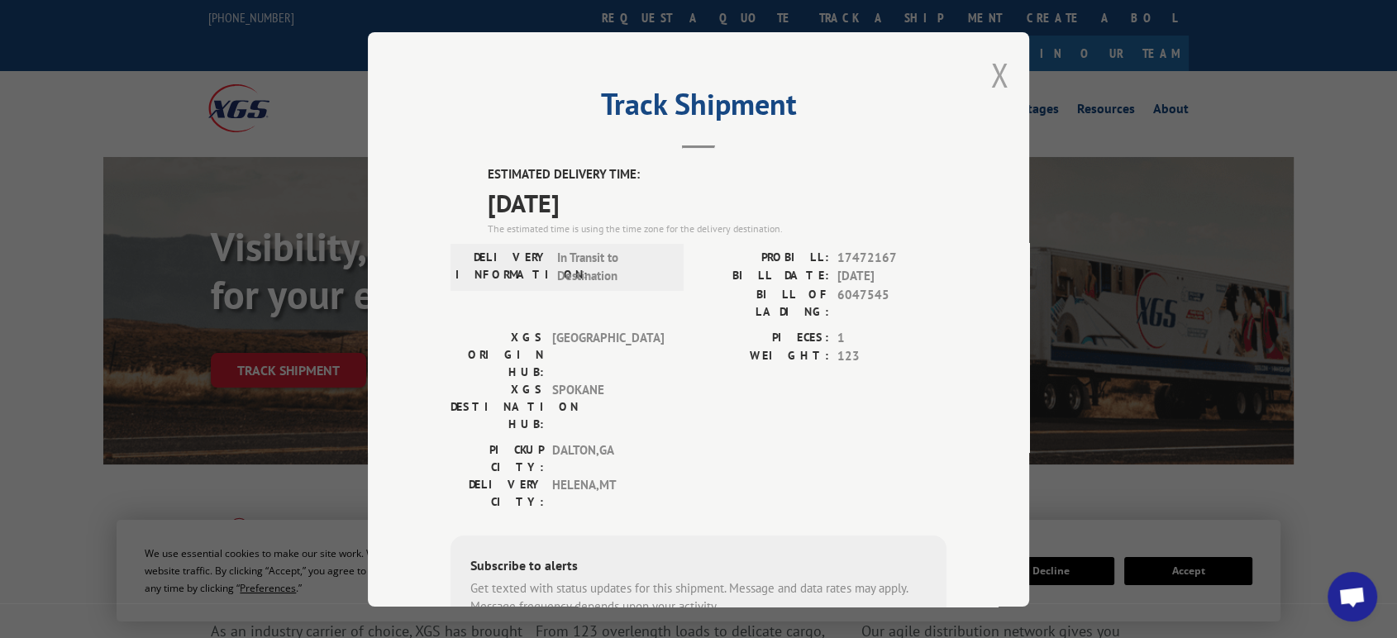
click at [992, 66] on button "Close modal" at bounding box center [999, 75] width 18 height 44
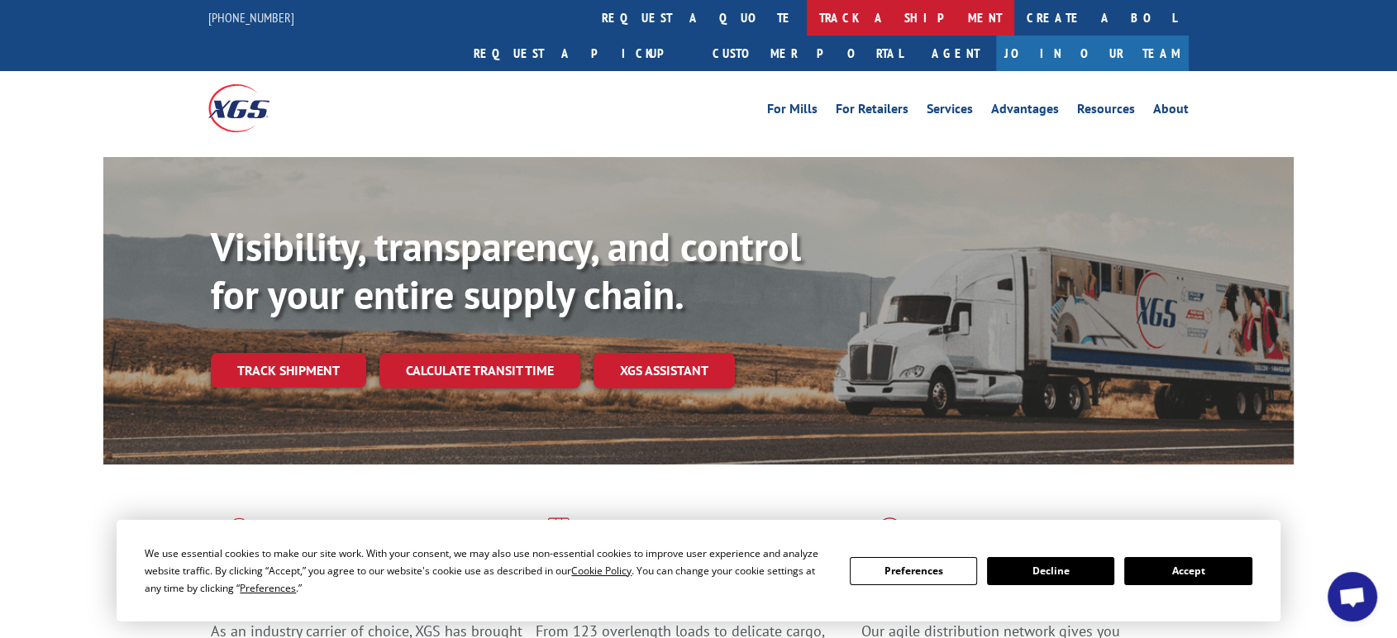
click at [807, 16] on link "track a shipment" at bounding box center [910, 18] width 207 height 36
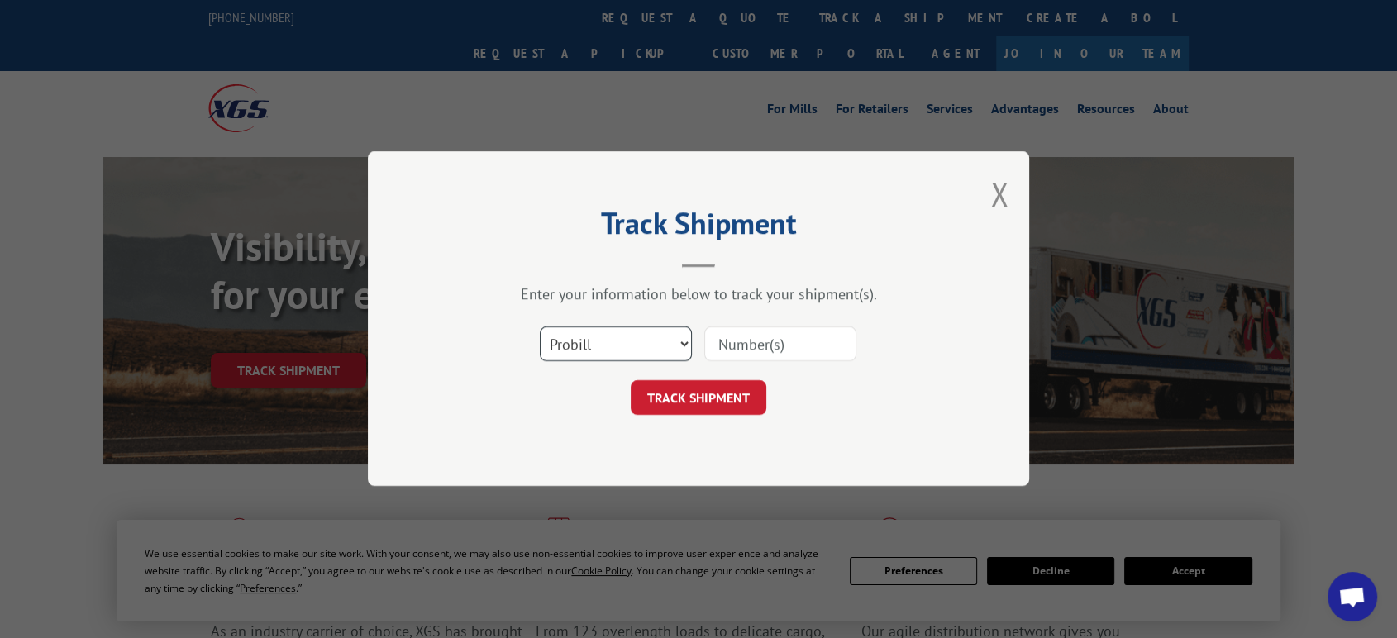
click at [621, 345] on select "Select category... Probill BOL PO" at bounding box center [616, 344] width 152 height 35
select select "bol"
click at [540, 327] on select "Select category... Probill BOL PO" at bounding box center [616, 344] width 152 height 35
drag, startPoint x: 751, startPoint y: 339, endPoint x: 1409, endPoint y: 148, distance: 685.9
click at [822, 338] on input at bounding box center [780, 344] width 152 height 35
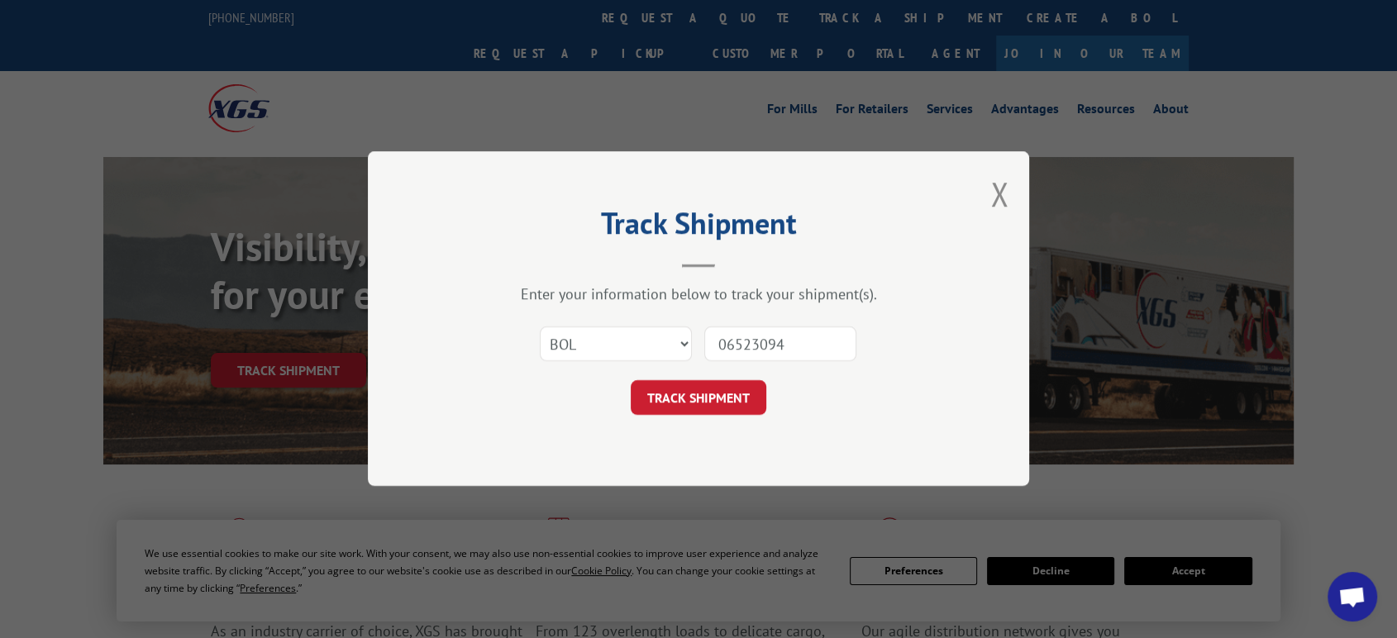
type input "06523094"
click at [631, 381] on button "TRACK SHIPMENT" at bounding box center [699, 398] width 136 height 35
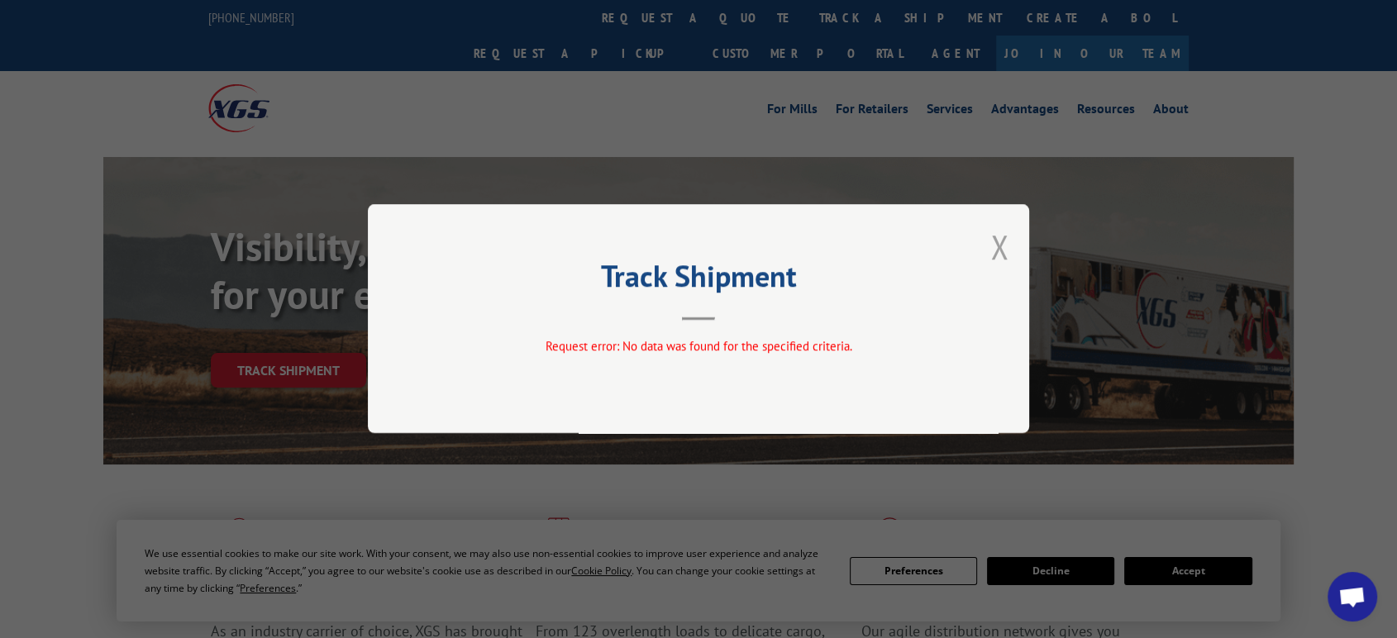
click at [1001, 248] on button "Close modal" at bounding box center [999, 247] width 18 height 44
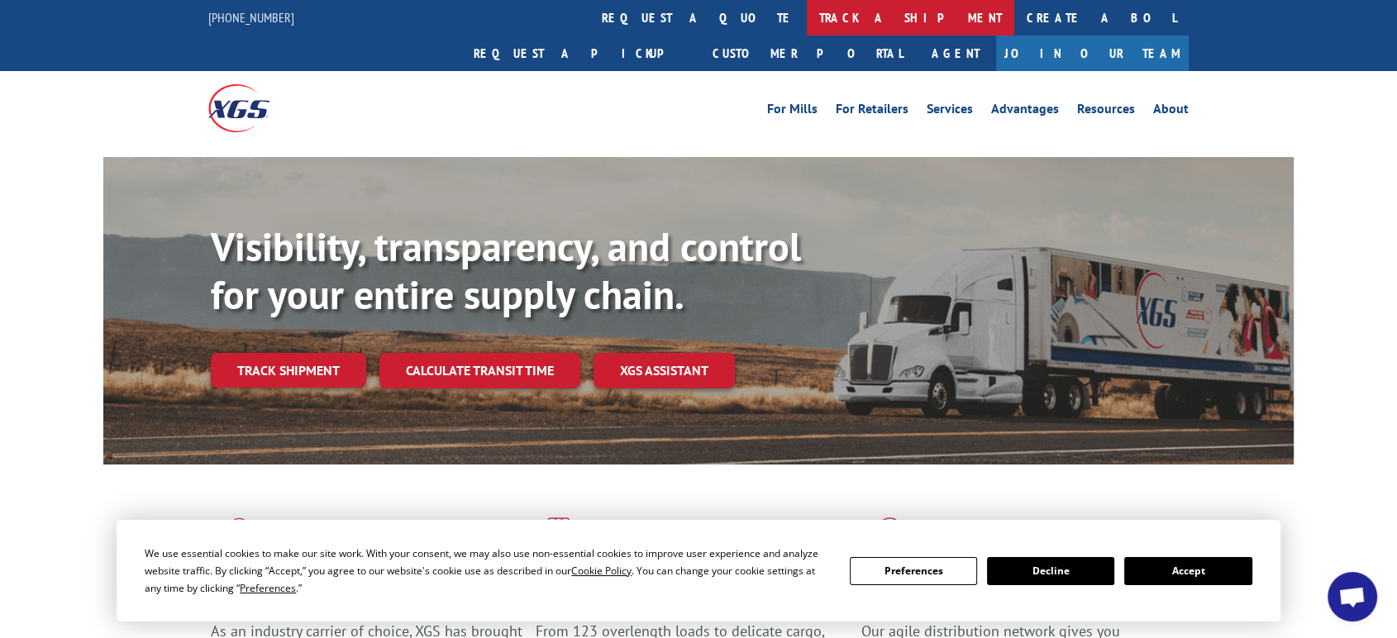
click at [807, 18] on link "track a shipment" at bounding box center [910, 18] width 207 height 36
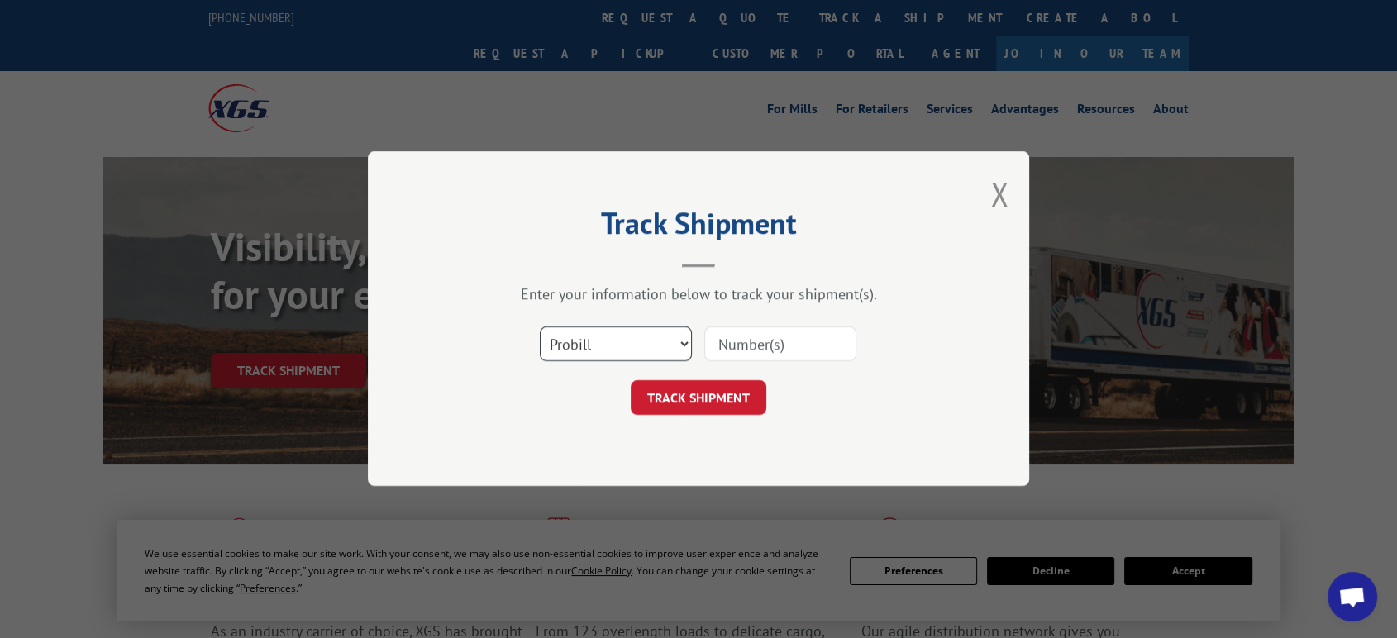
click at [632, 353] on select "Select category... Probill BOL PO" at bounding box center [616, 344] width 152 height 35
select select "po"
click at [540, 327] on select "Select category... Probill BOL PO" at bounding box center [616, 344] width 152 height 35
drag, startPoint x: 723, startPoint y: 354, endPoint x: 975, endPoint y: 293, distance: 259.4
click at [735, 348] on input at bounding box center [780, 344] width 152 height 35
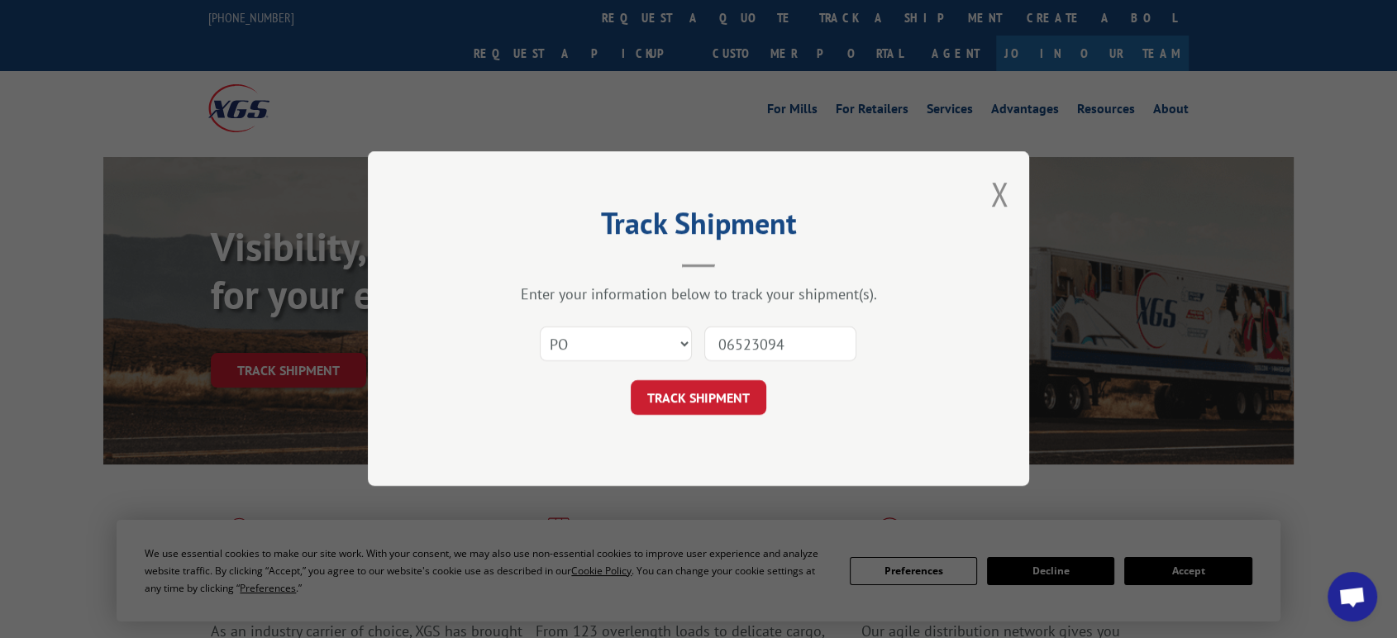
type input "06523094"
click at [631, 381] on button "TRACK SHIPMENT" at bounding box center [699, 398] width 136 height 35
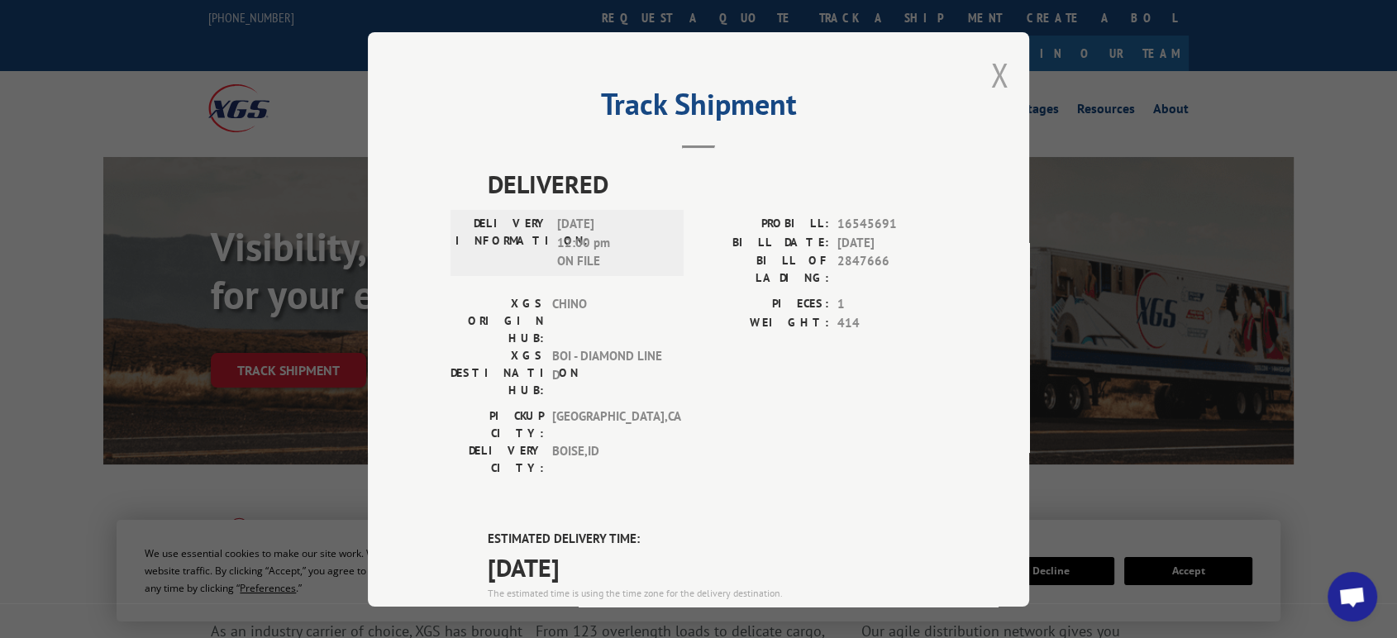
click at [994, 63] on button "Close modal" at bounding box center [999, 75] width 18 height 44
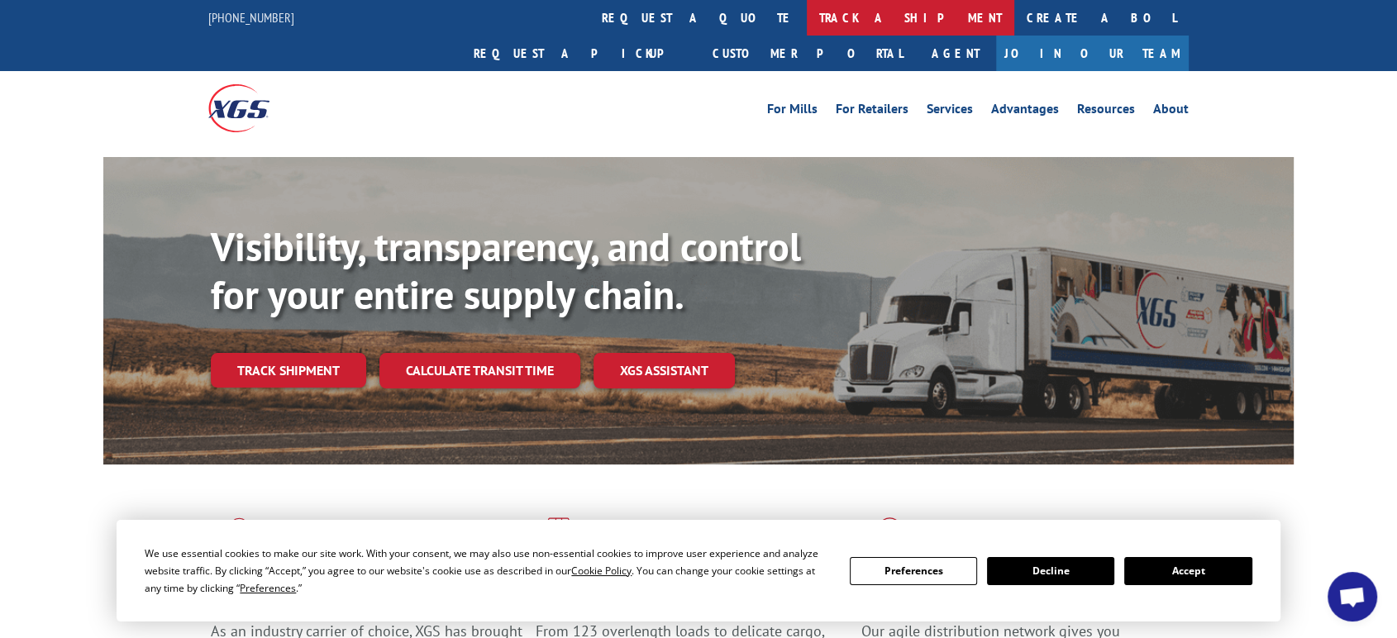
click at [807, 13] on link "track a shipment" at bounding box center [910, 18] width 207 height 36
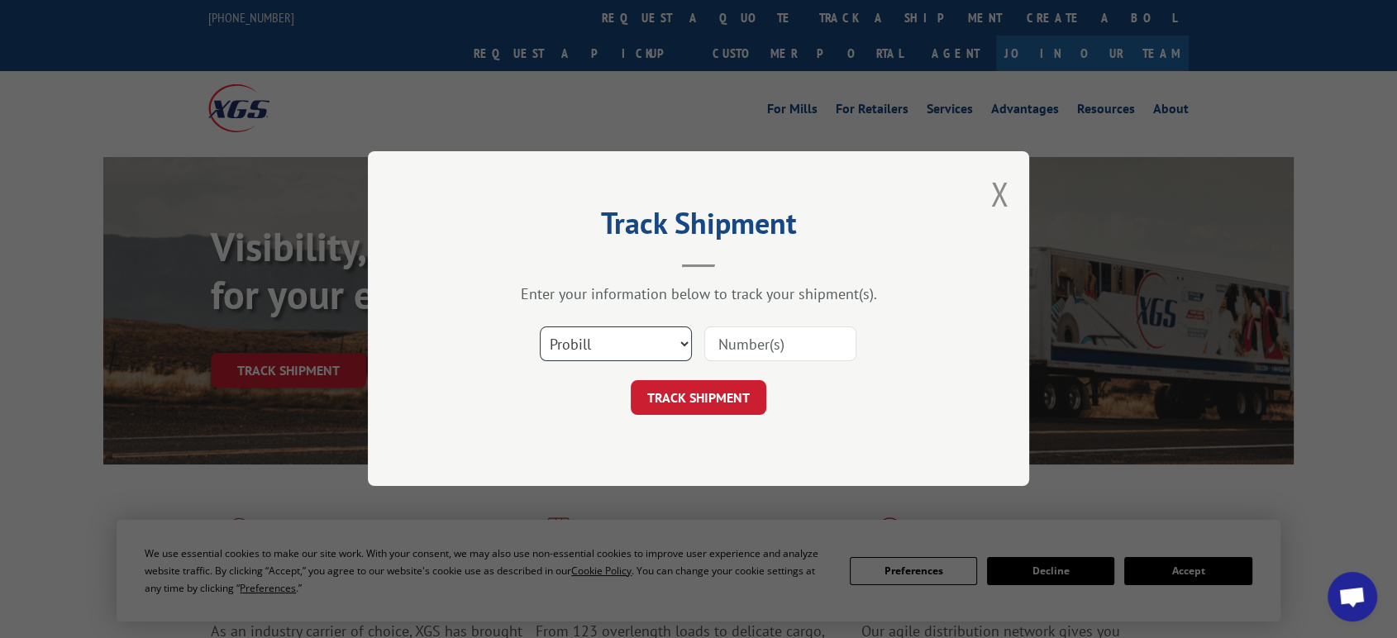
drag, startPoint x: 636, startPoint y: 345, endPoint x: 634, endPoint y: 355, distance: 10.2
click at [636, 344] on select "Select category... Probill BOL PO" at bounding box center [616, 344] width 152 height 35
select select "po"
click at [540, 327] on select "Select category... Probill BOL PO" at bounding box center [616, 344] width 152 height 35
drag, startPoint x: 746, startPoint y: 342, endPoint x: 780, endPoint y: 342, distance: 33.9
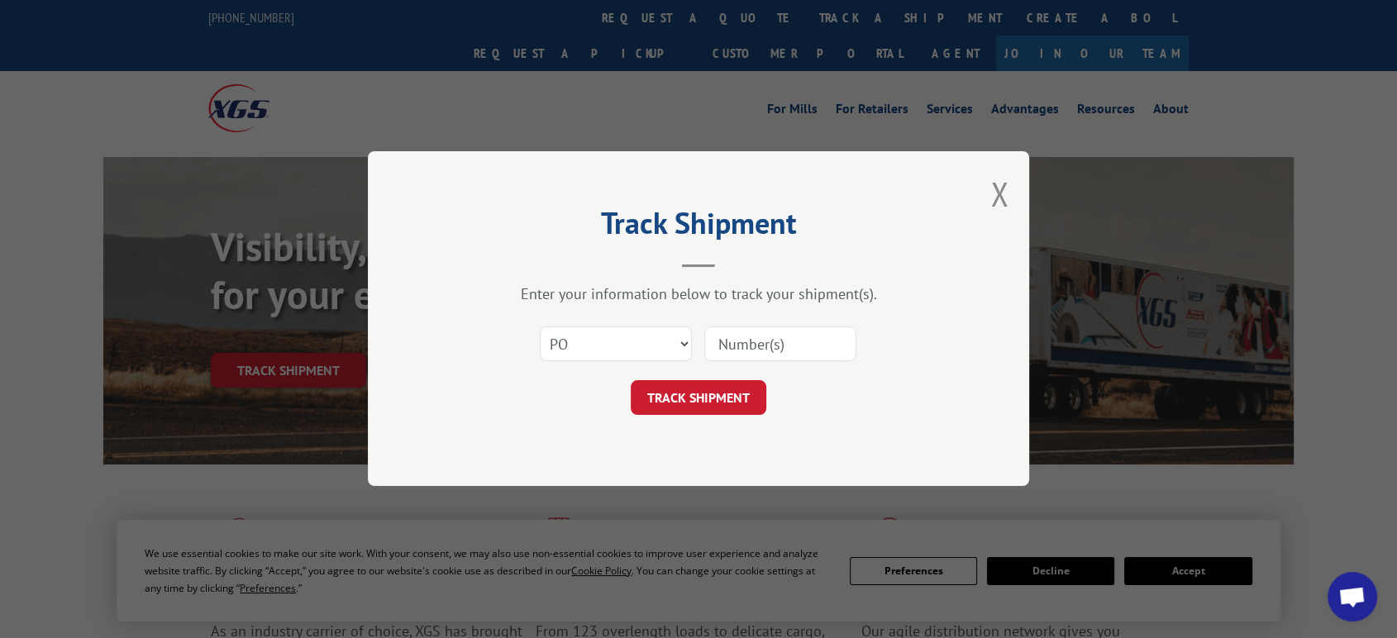
click at [750, 342] on input at bounding box center [780, 344] width 152 height 35
type input "06523107"
click button "TRACK SHIPMENT" at bounding box center [699, 398] width 136 height 35
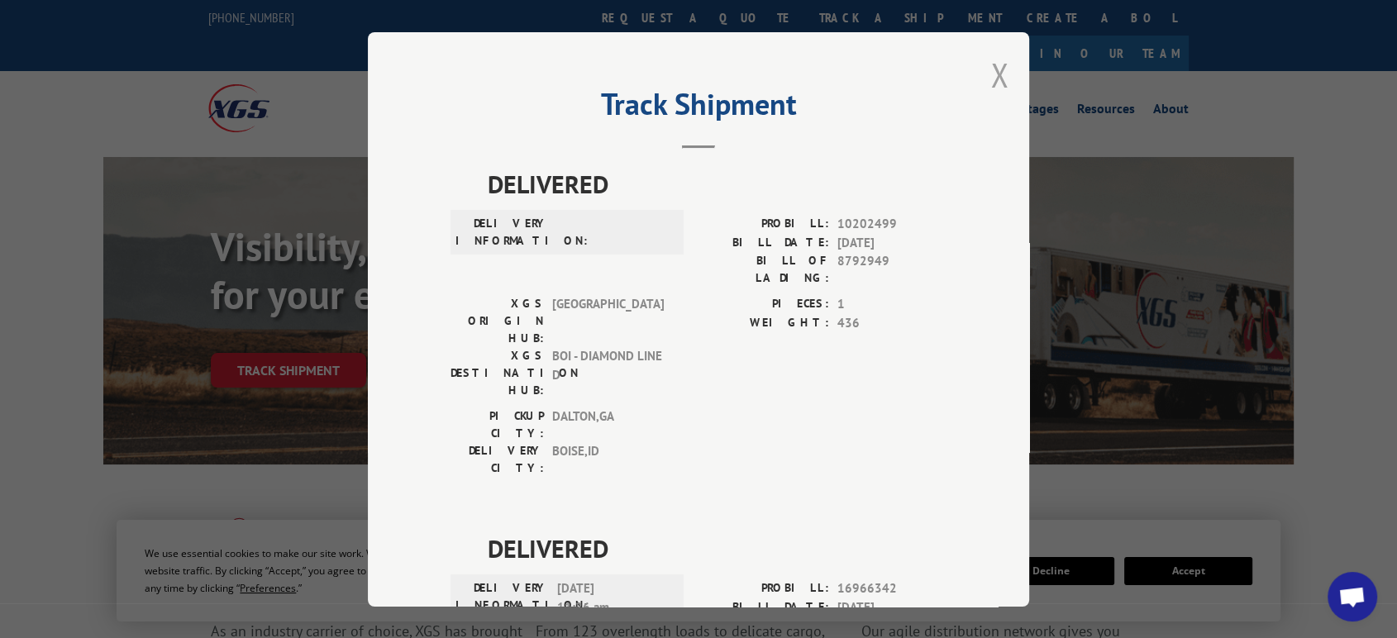
click at [994, 69] on button "Close modal" at bounding box center [999, 75] width 18 height 44
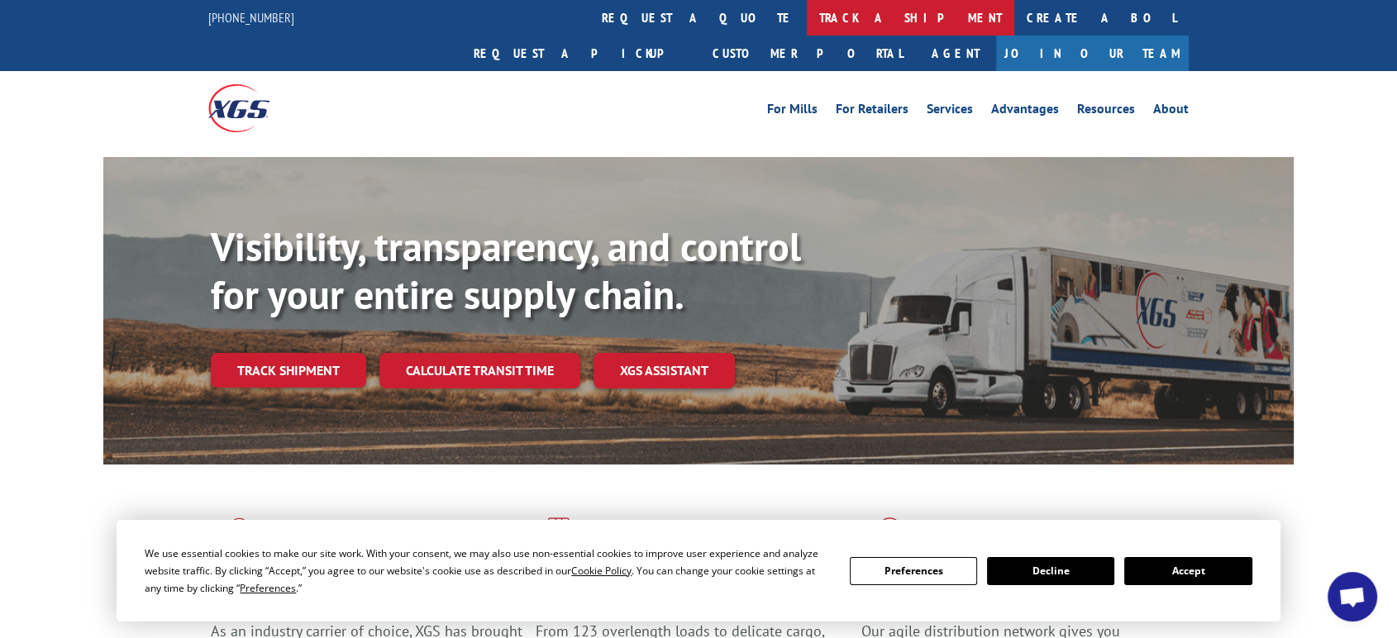
click at [807, 12] on link "track a shipment" at bounding box center [910, 18] width 207 height 36
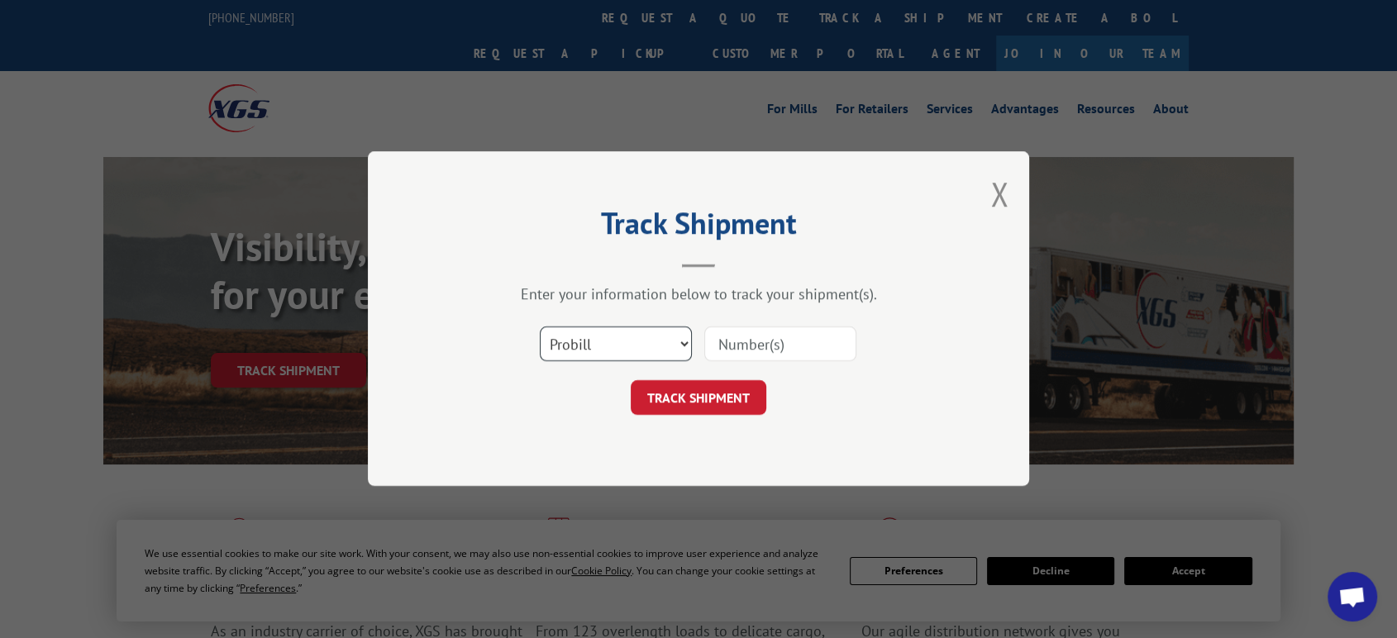
click at [635, 336] on select "Select category... Probill BOL PO" at bounding box center [616, 344] width 152 height 35
select select "po"
click at [540, 327] on select "Select category... Probill BOL PO" at bounding box center [616, 344] width 152 height 35
drag, startPoint x: 737, startPoint y: 346, endPoint x: 1409, endPoint y: 58, distance: 731.0
click at [860, 348] on div "Select category... Probill BOL PO" at bounding box center [698, 344] width 496 height 55
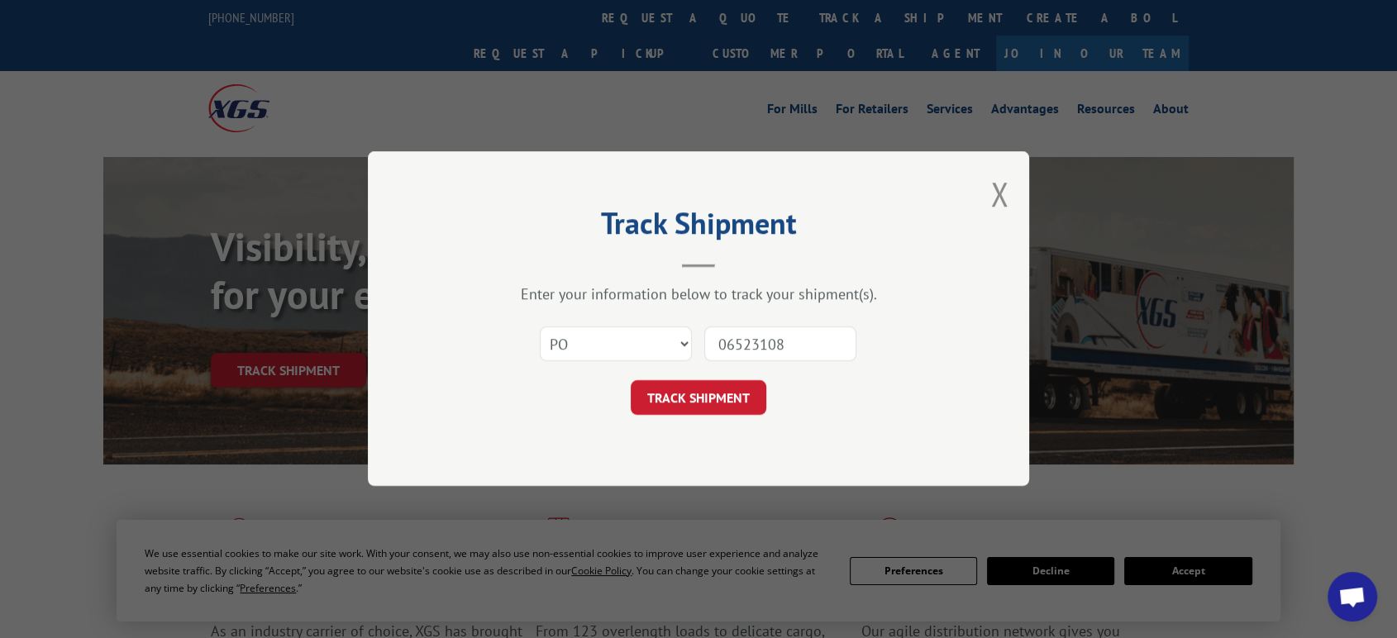
type input "06523108"
click at [631, 381] on button "TRACK SHIPMENT" at bounding box center [699, 398] width 136 height 35
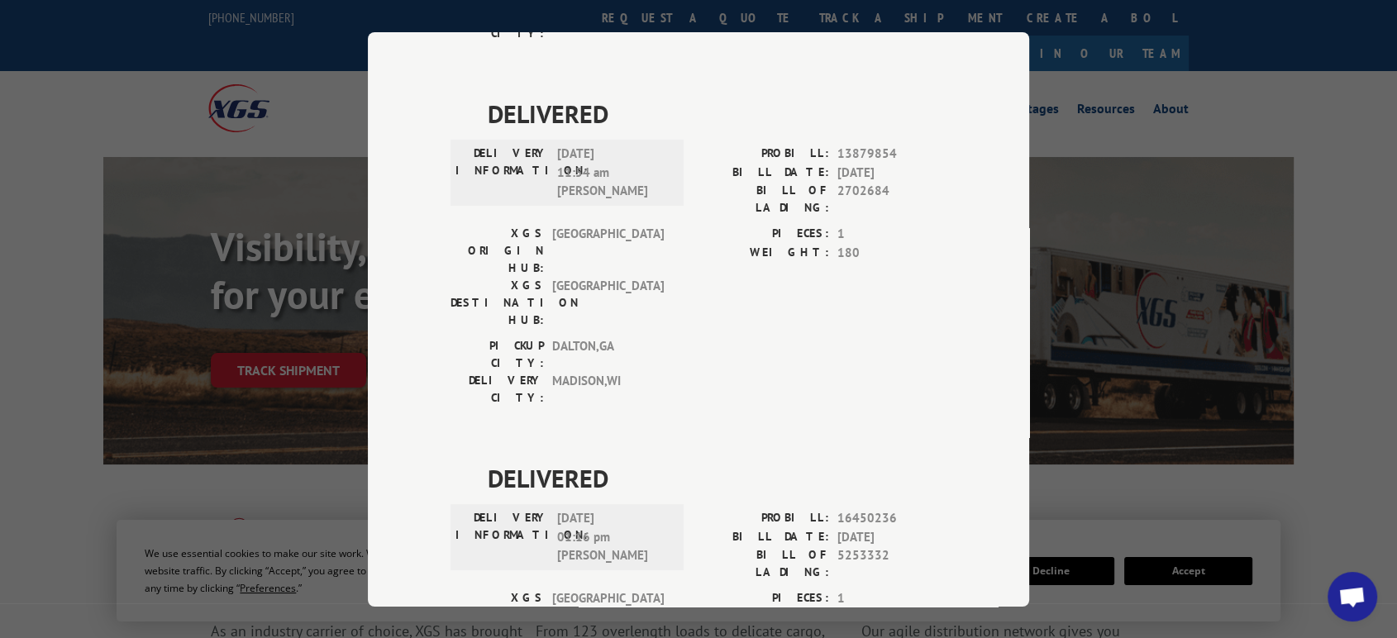
scroll to position [431, 0]
